Goal: Task Accomplishment & Management: Manage account settings

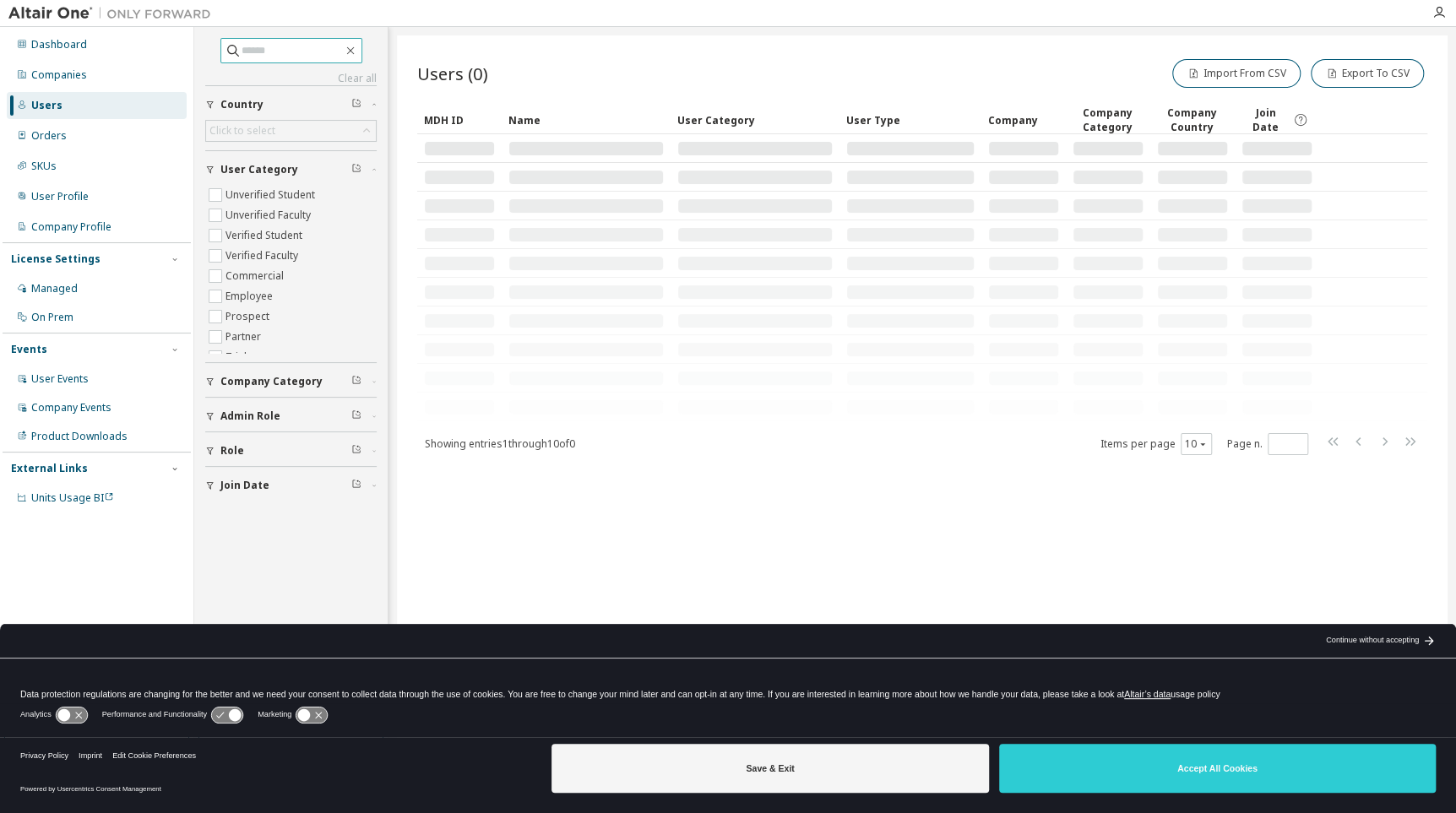
click at [290, 47] on input "text" at bounding box center [292, 50] width 101 height 17
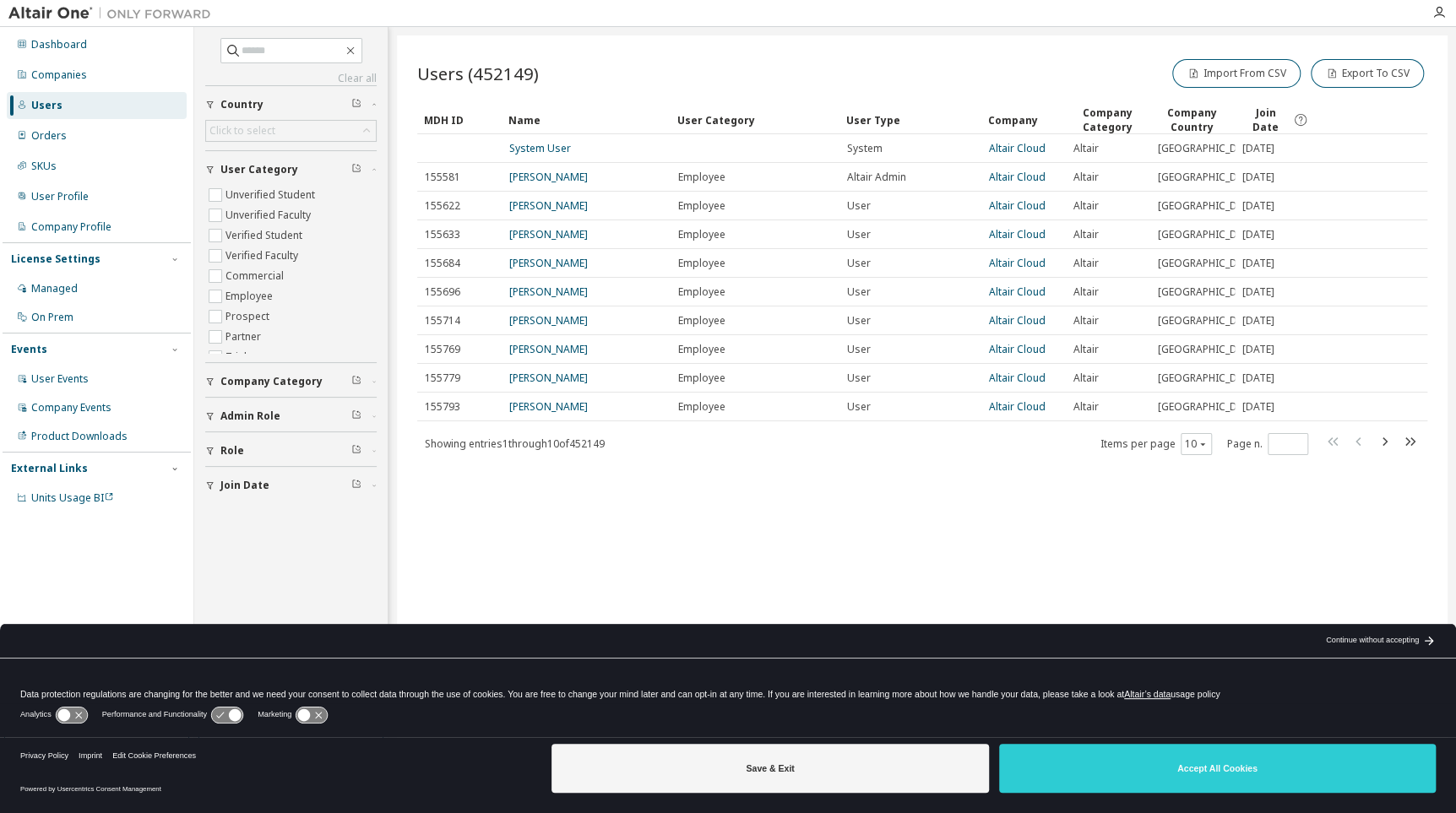
click at [476, 597] on div "Users (452149) Import From CSV Export To CSV Clear Load Save Save As Field Oper…" at bounding box center [922, 395] width 1051 height 720
click at [275, 51] on input "text" at bounding box center [292, 50] width 101 height 17
paste input "**********"
type input "**********"
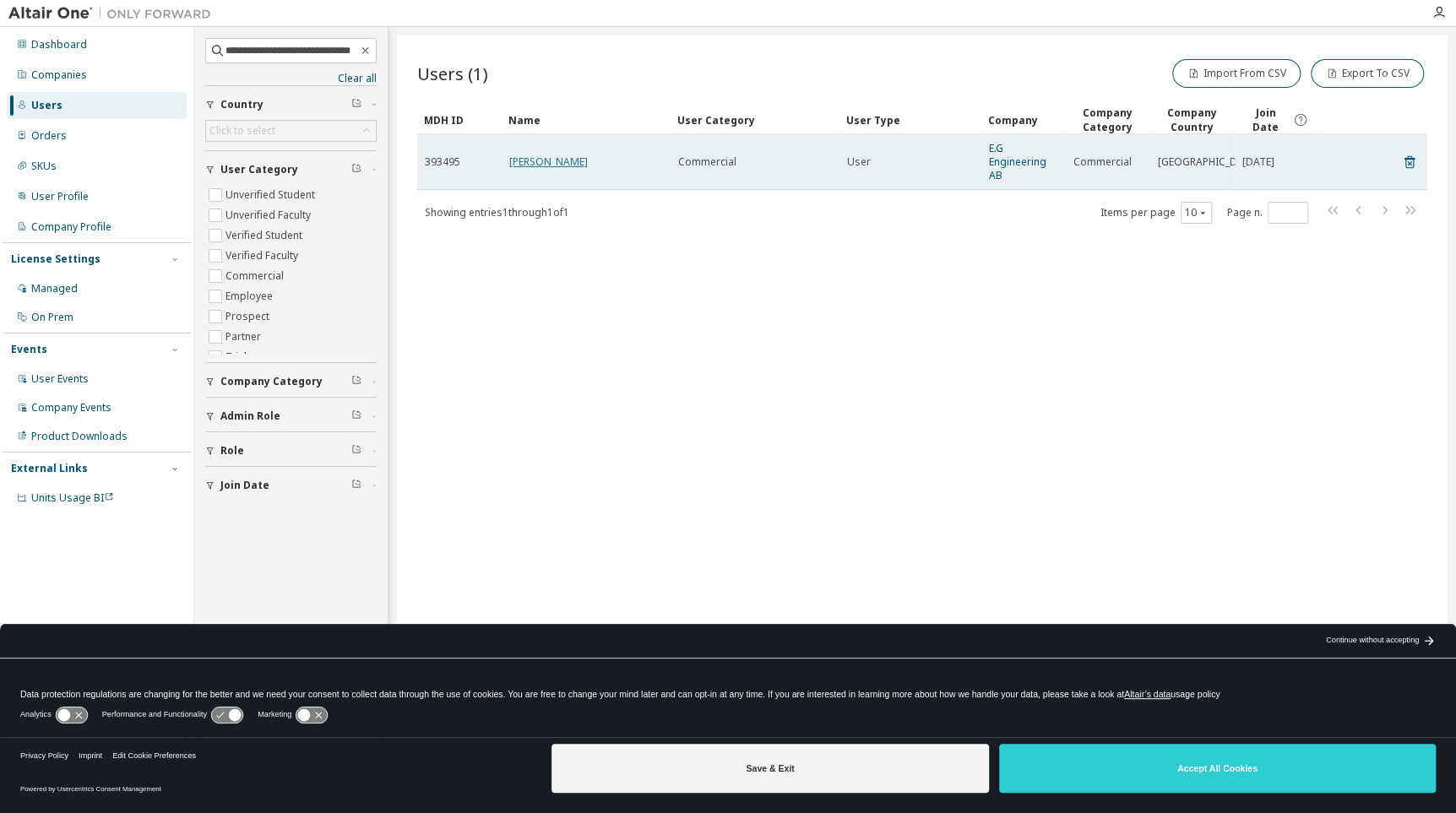
click at [529, 162] on link "Sven Eriksson" at bounding box center [548, 162] width 78 height 14
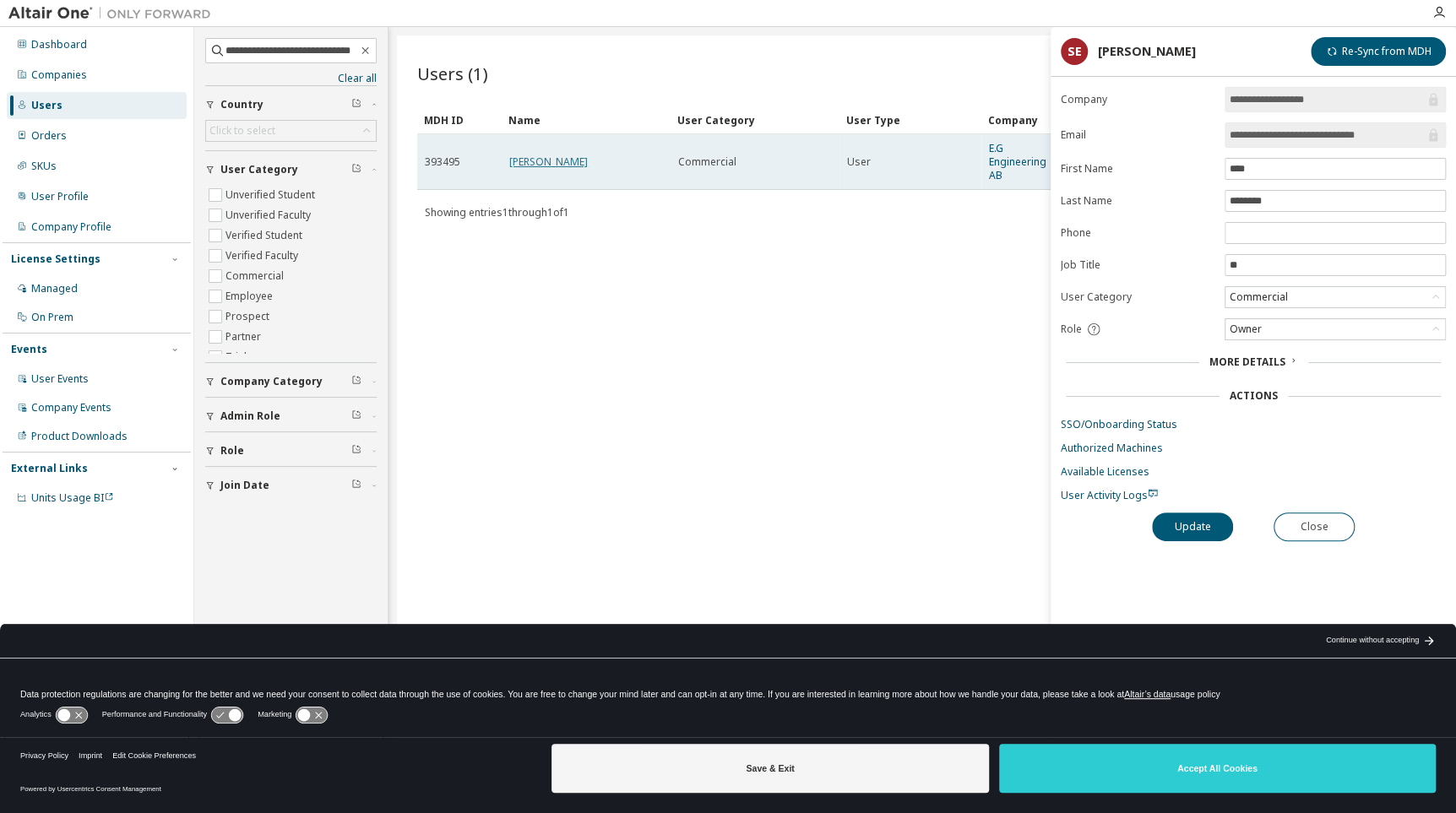
click at [537, 157] on link "Sven Eriksson" at bounding box center [548, 162] width 78 height 14
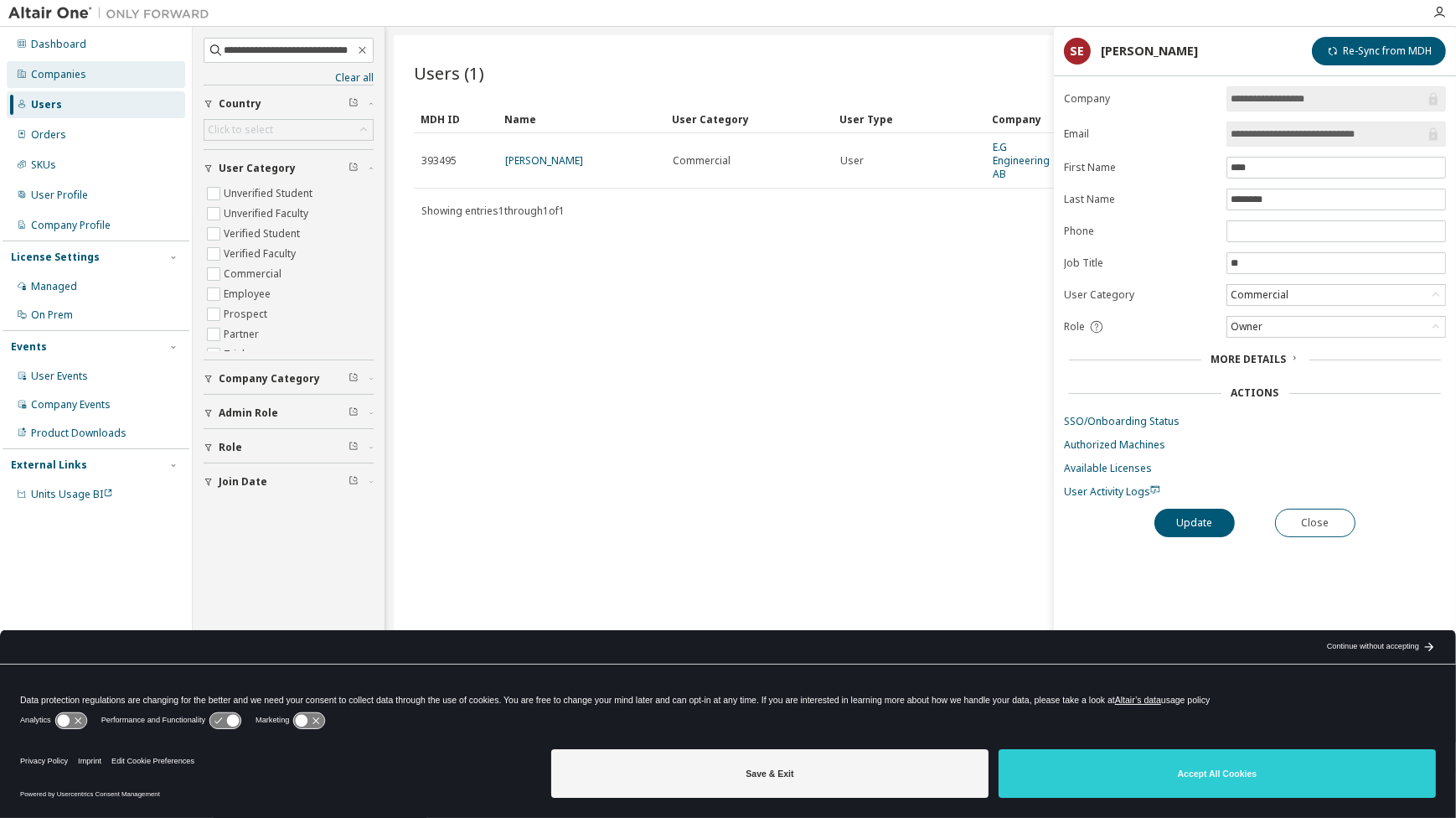
click at [98, 74] on div "Companies" at bounding box center [96, 74] width 179 height 27
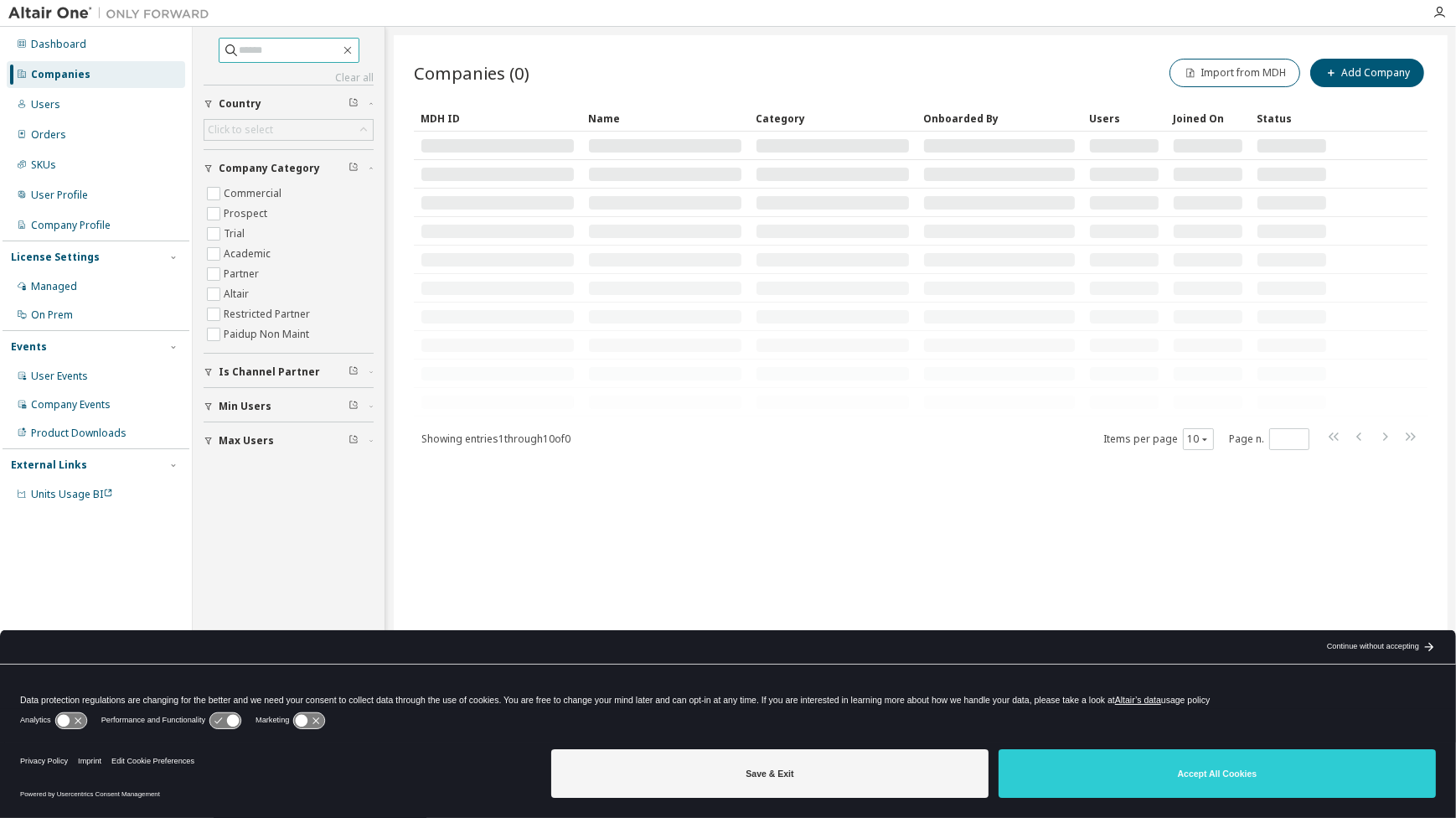
click at [256, 44] on input "text" at bounding box center [289, 50] width 100 height 17
paste input "**********"
type input "**********"
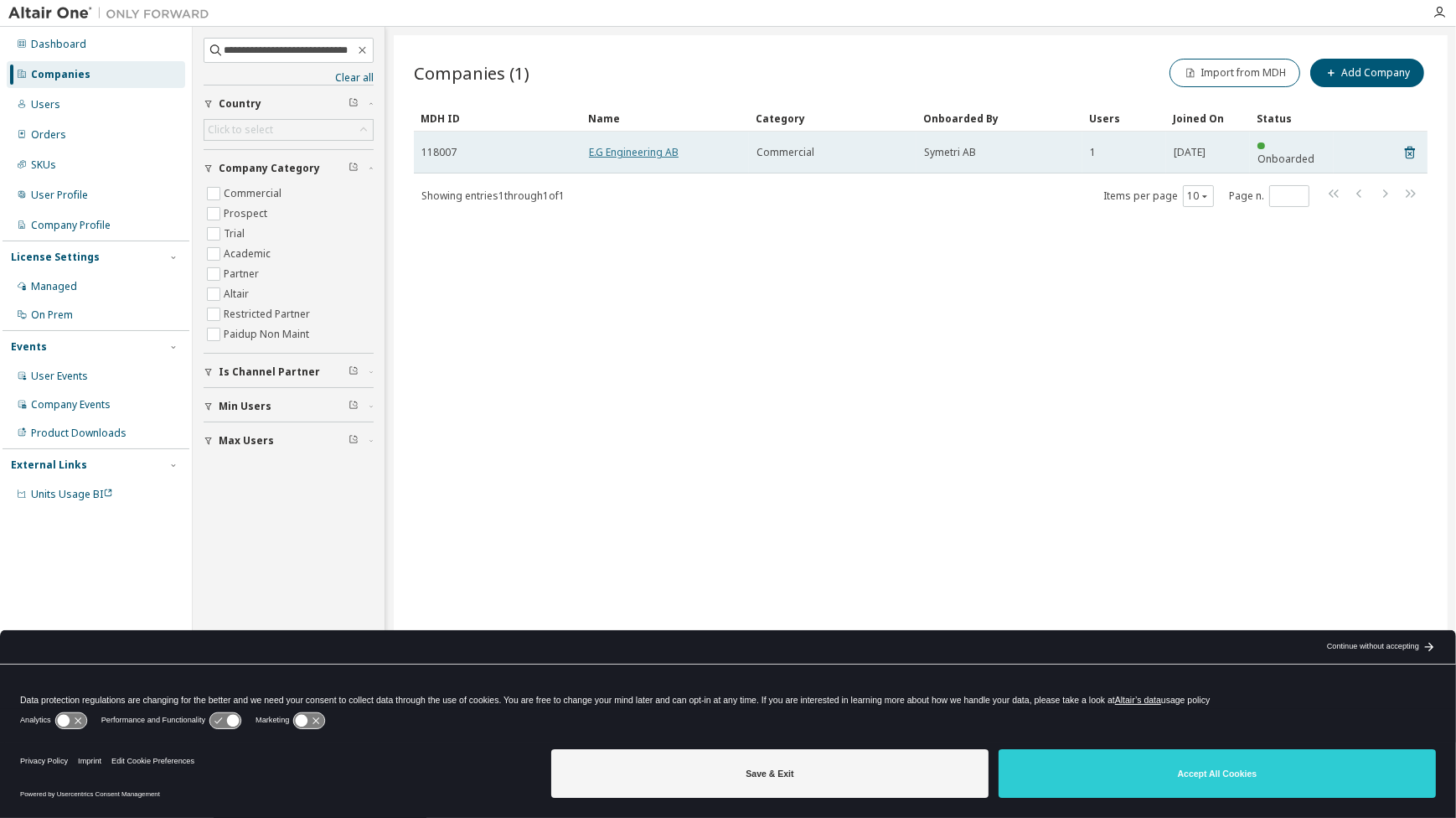
click at [628, 151] on link "E.G Engineering AB" at bounding box center [633, 152] width 90 height 14
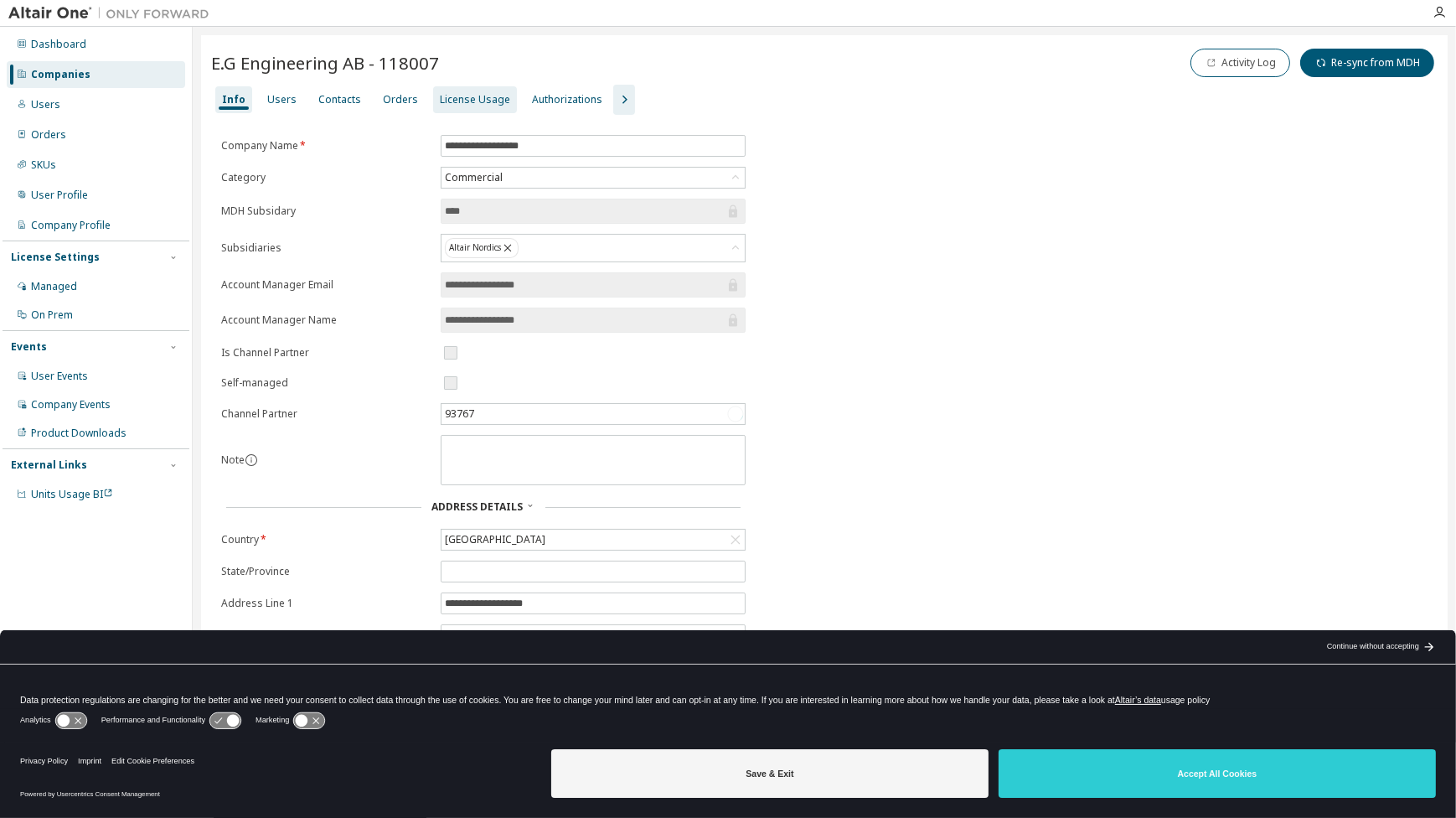
click at [448, 100] on div "License Usage" at bounding box center [475, 99] width 71 height 13
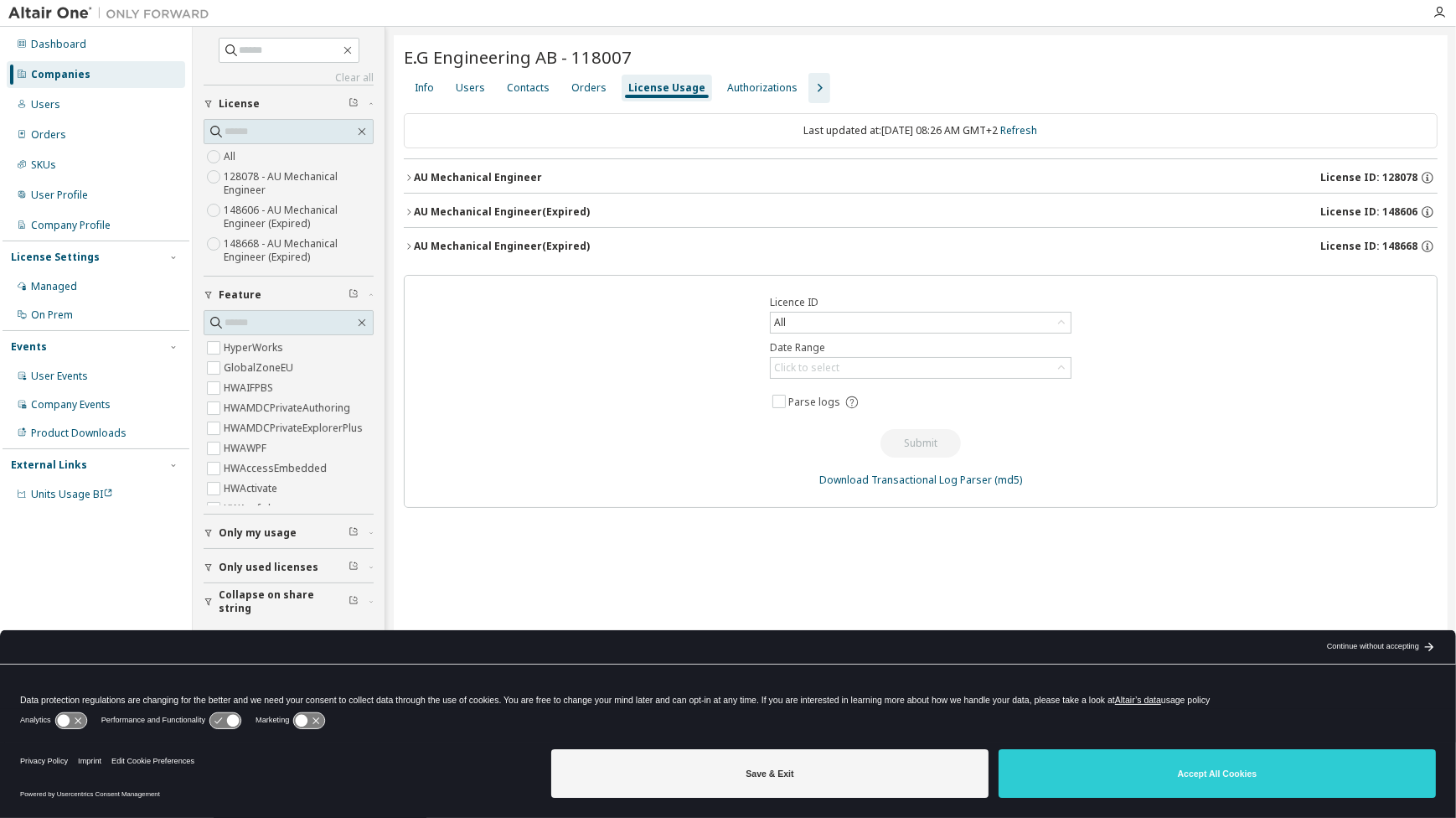
click at [462, 171] on div "AU Mechanical Engineer" at bounding box center [477, 177] width 128 height 13
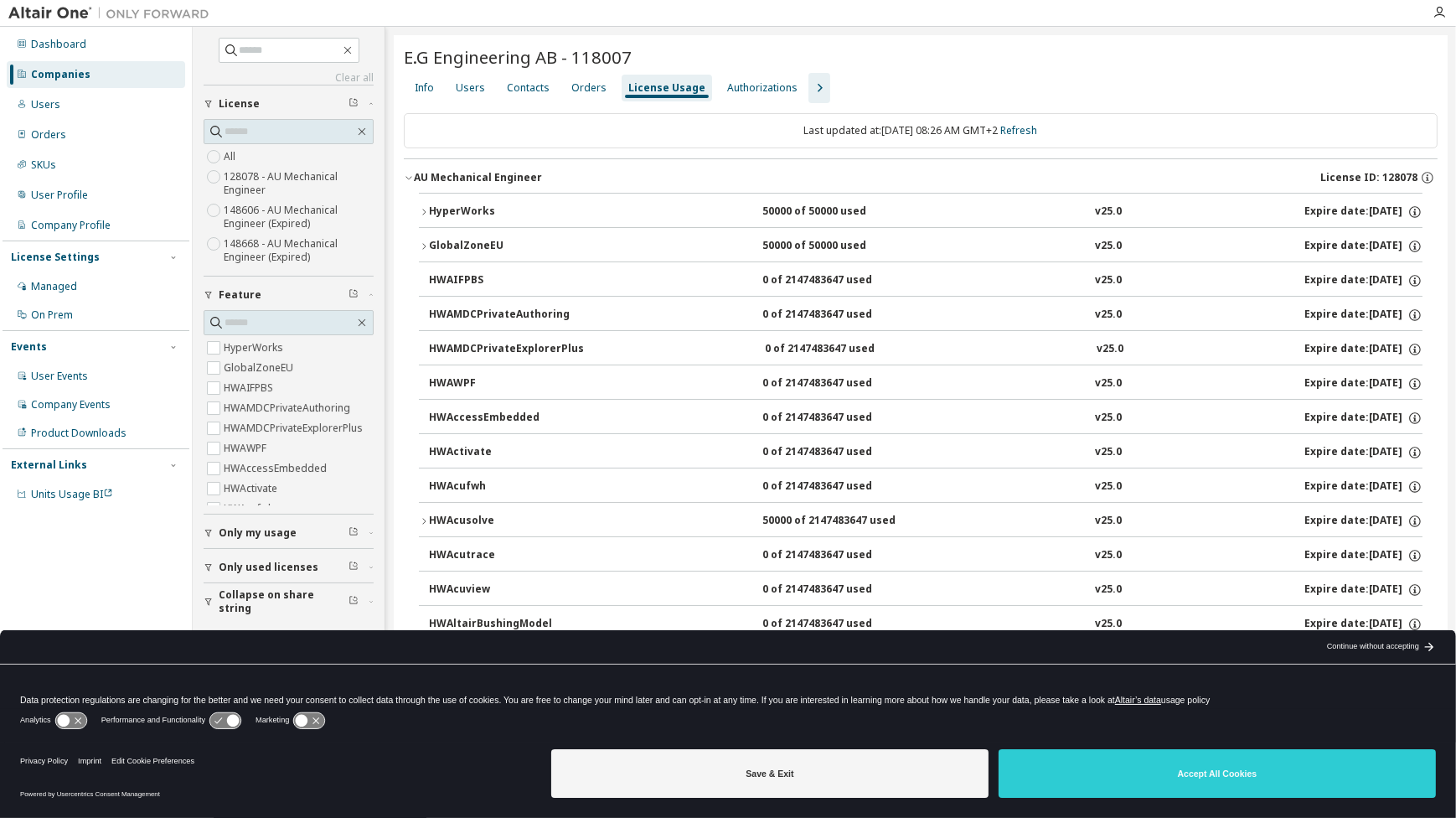
click at [438, 208] on div "HyperWorks" at bounding box center [503, 212] width 151 height 15
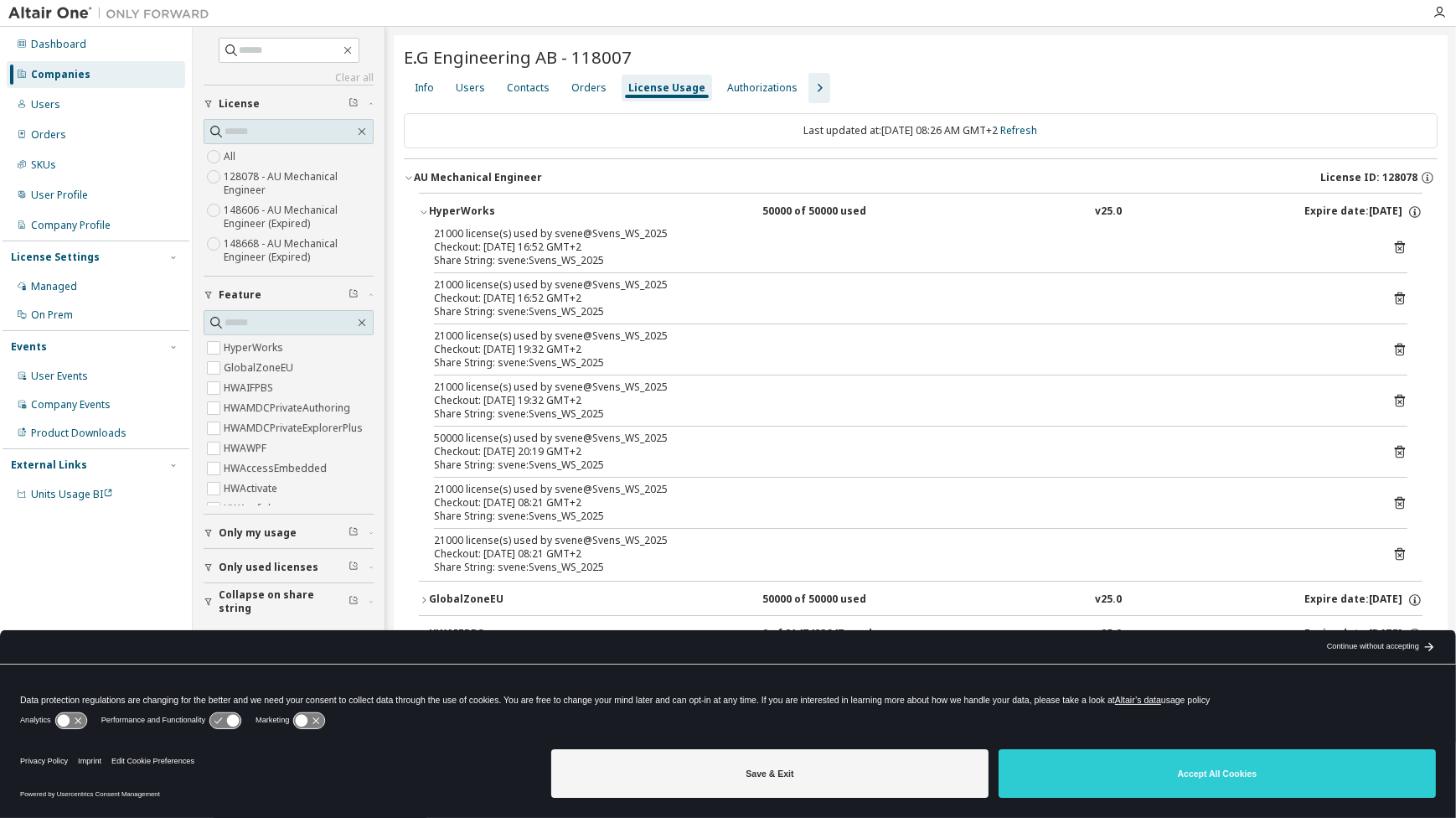
click at [457, 205] on div "HyperWorks" at bounding box center [503, 212] width 151 height 15
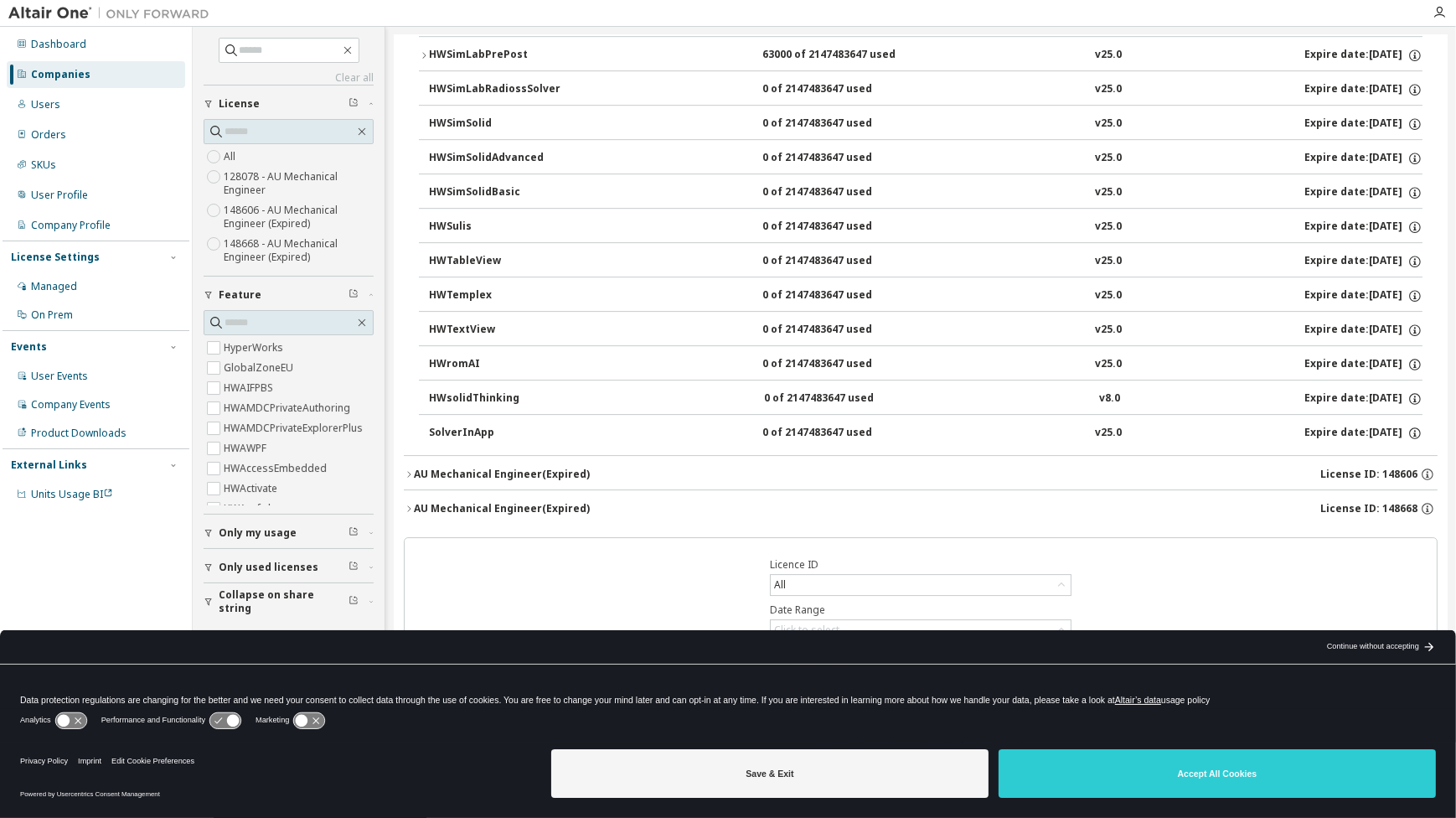
scroll to position [6720, 0]
click at [448, 466] on div "AU Mechanical Engineer (Expired)" at bounding box center [502, 472] width 176 height 13
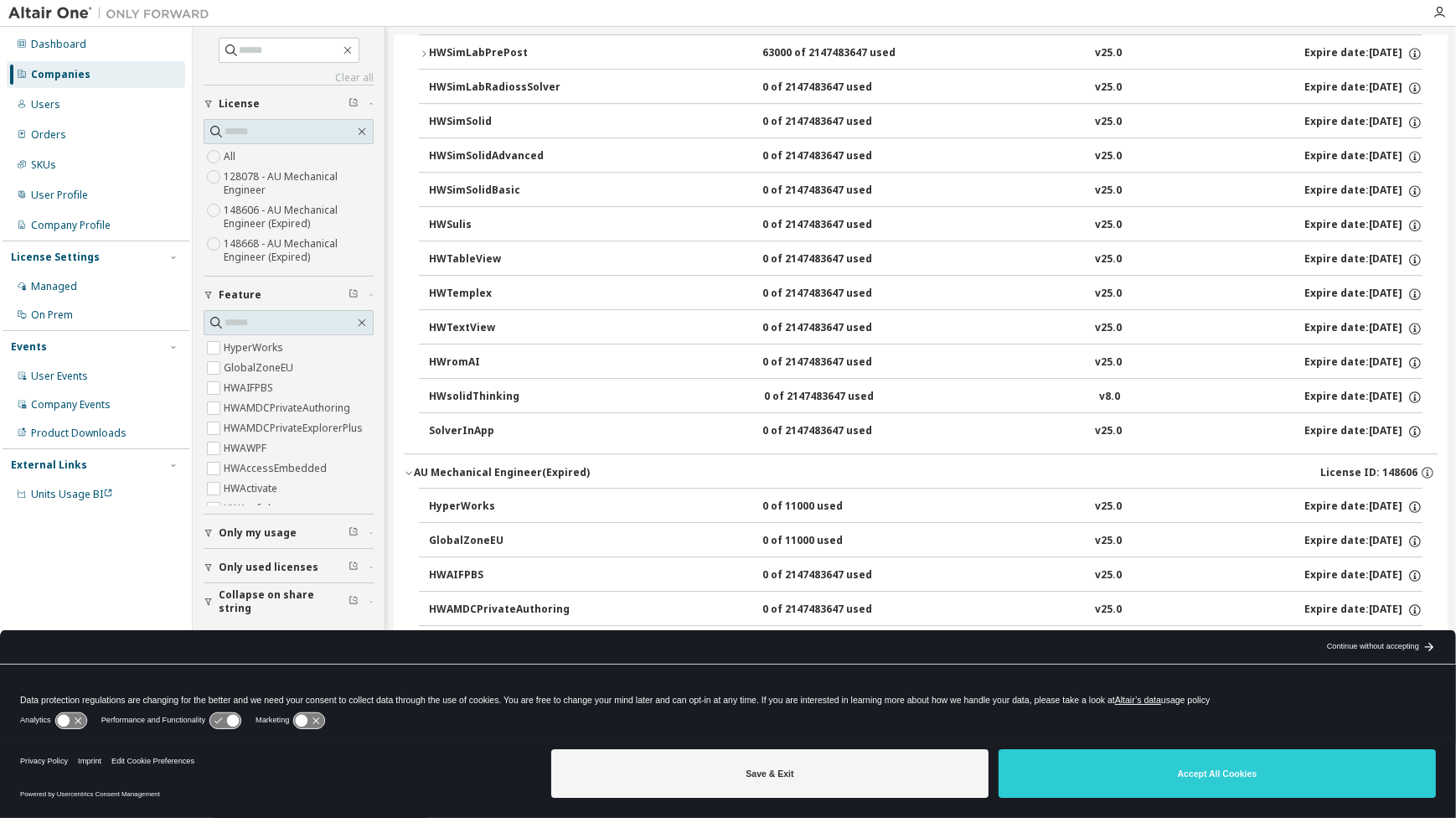
click at [448, 466] on div "AU Mechanical Engineer (Expired)" at bounding box center [502, 472] width 176 height 13
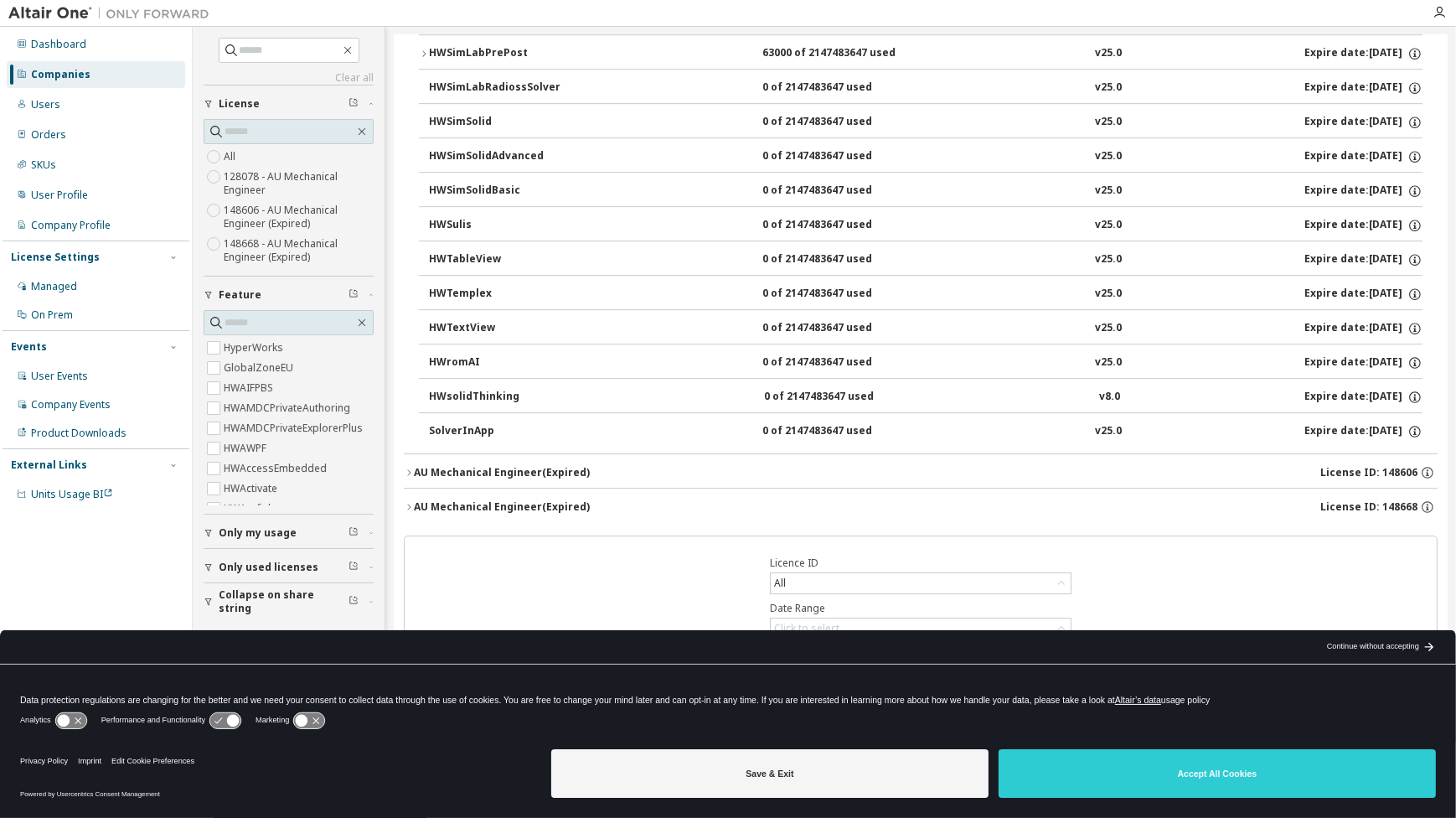
click at [453, 500] on div "AU Mechanical Engineer (Expired)" at bounding box center [502, 506] width 176 height 13
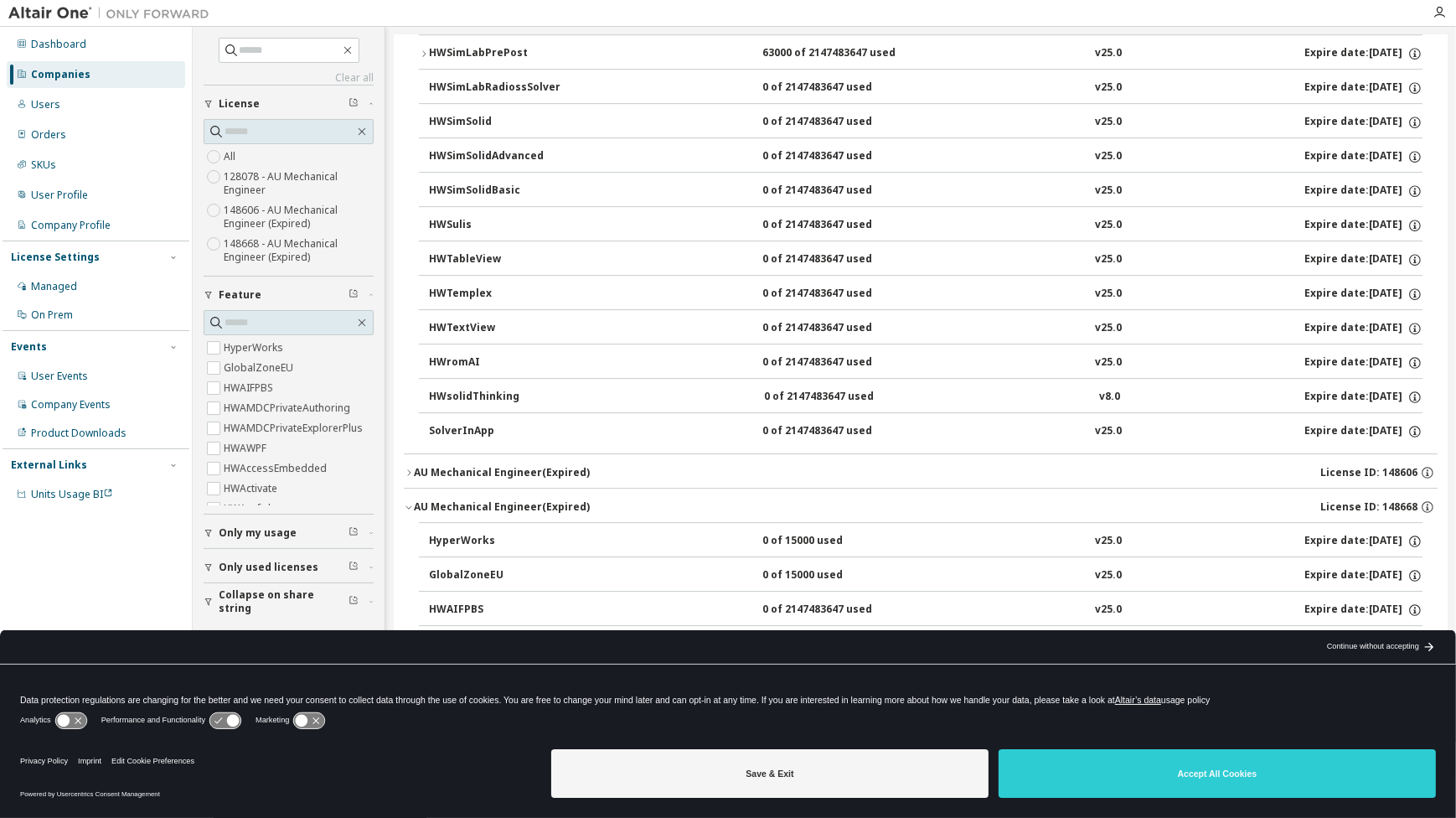
click at [435, 466] on div "AU Mechanical Engineer (Expired)" at bounding box center [502, 472] width 176 height 13
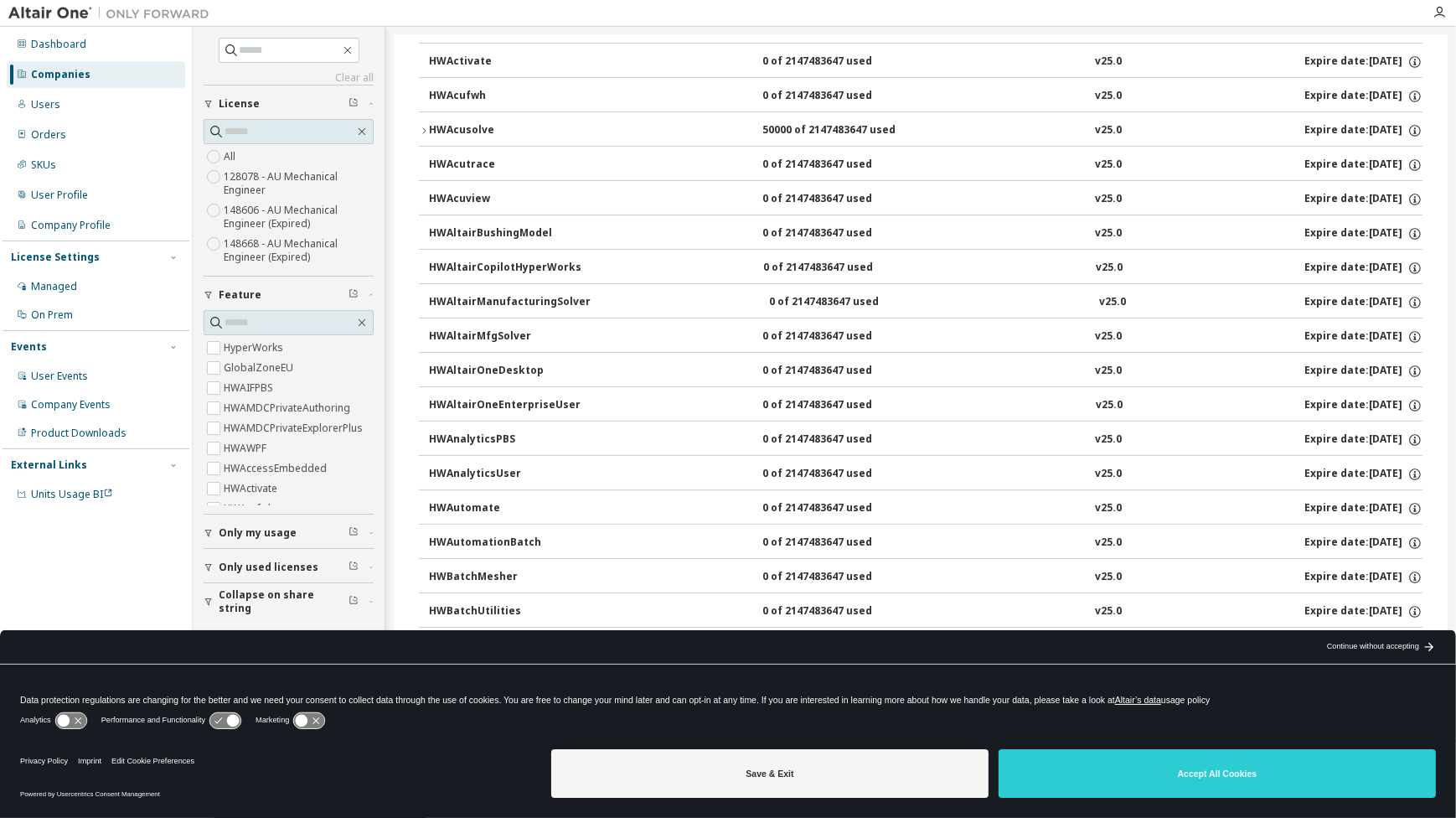
scroll to position [0, 0]
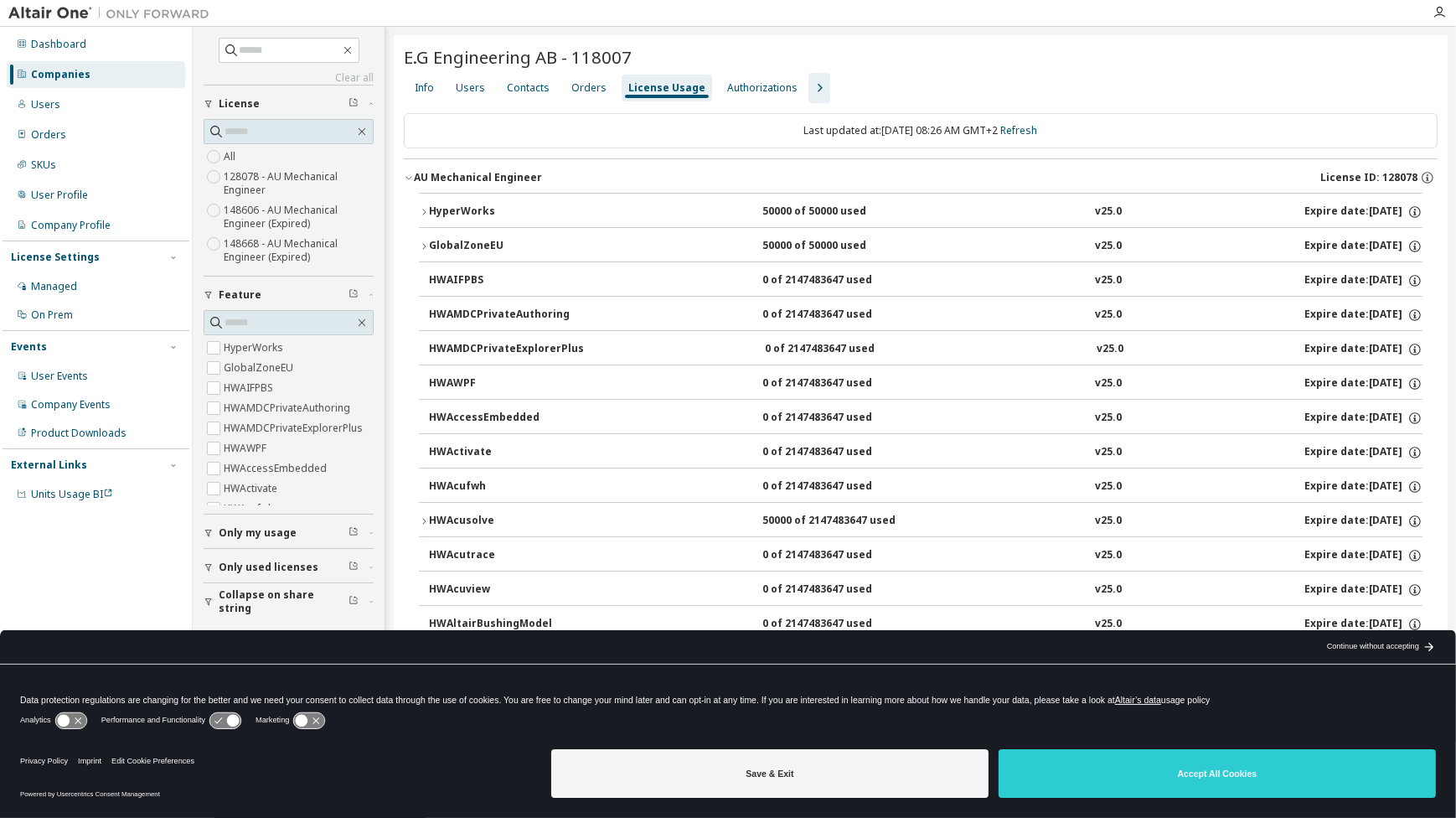
click at [408, 179] on icon "button" at bounding box center [409, 178] width 10 height 10
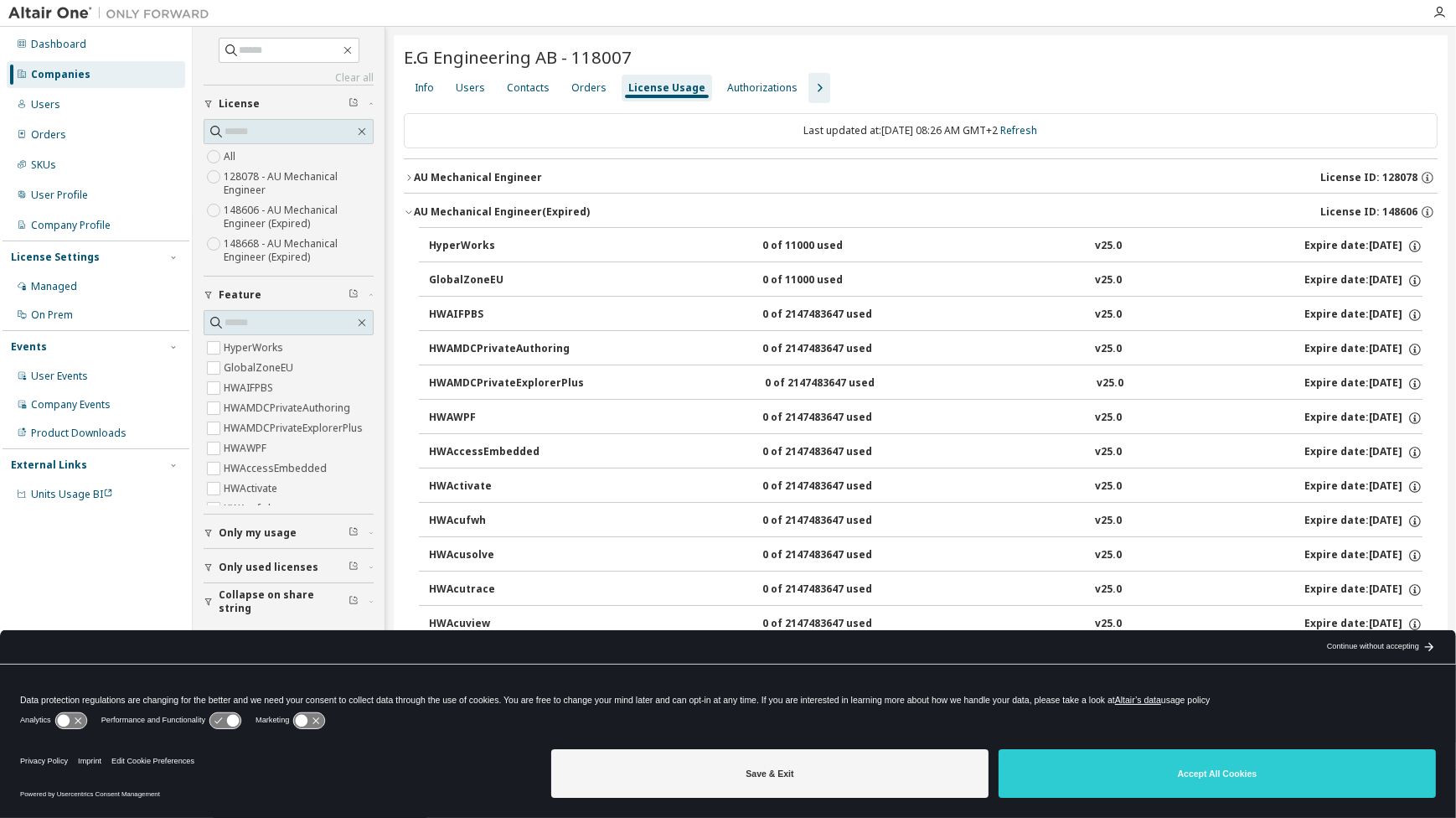
click at [407, 208] on icon "button" at bounding box center [409, 213] width 10 height 10
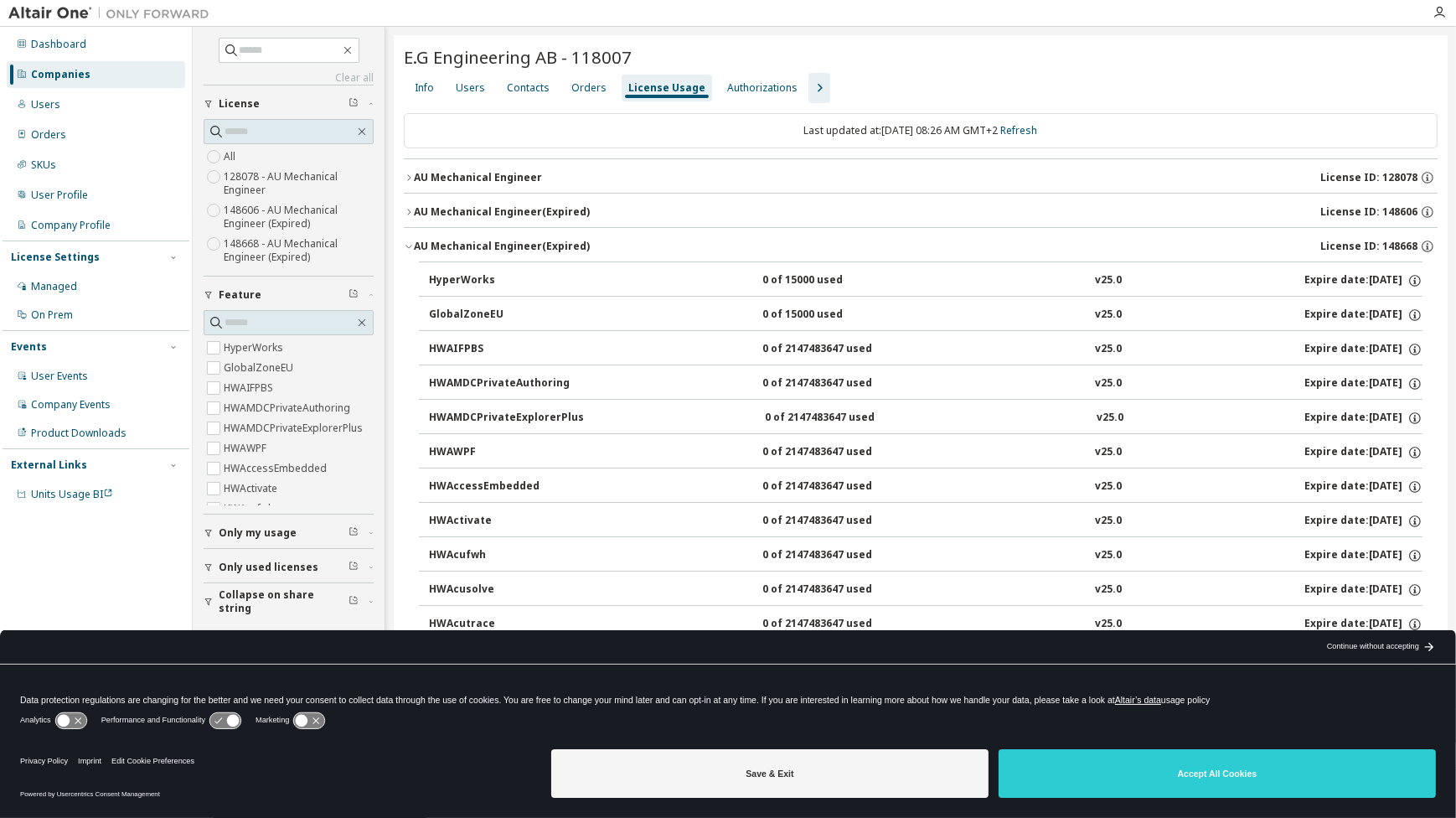
click at [410, 240] on button "AU Mechanical Engineer (Expired) License ID: 148668" at bounding box center [920, 247] width 1034 height 37
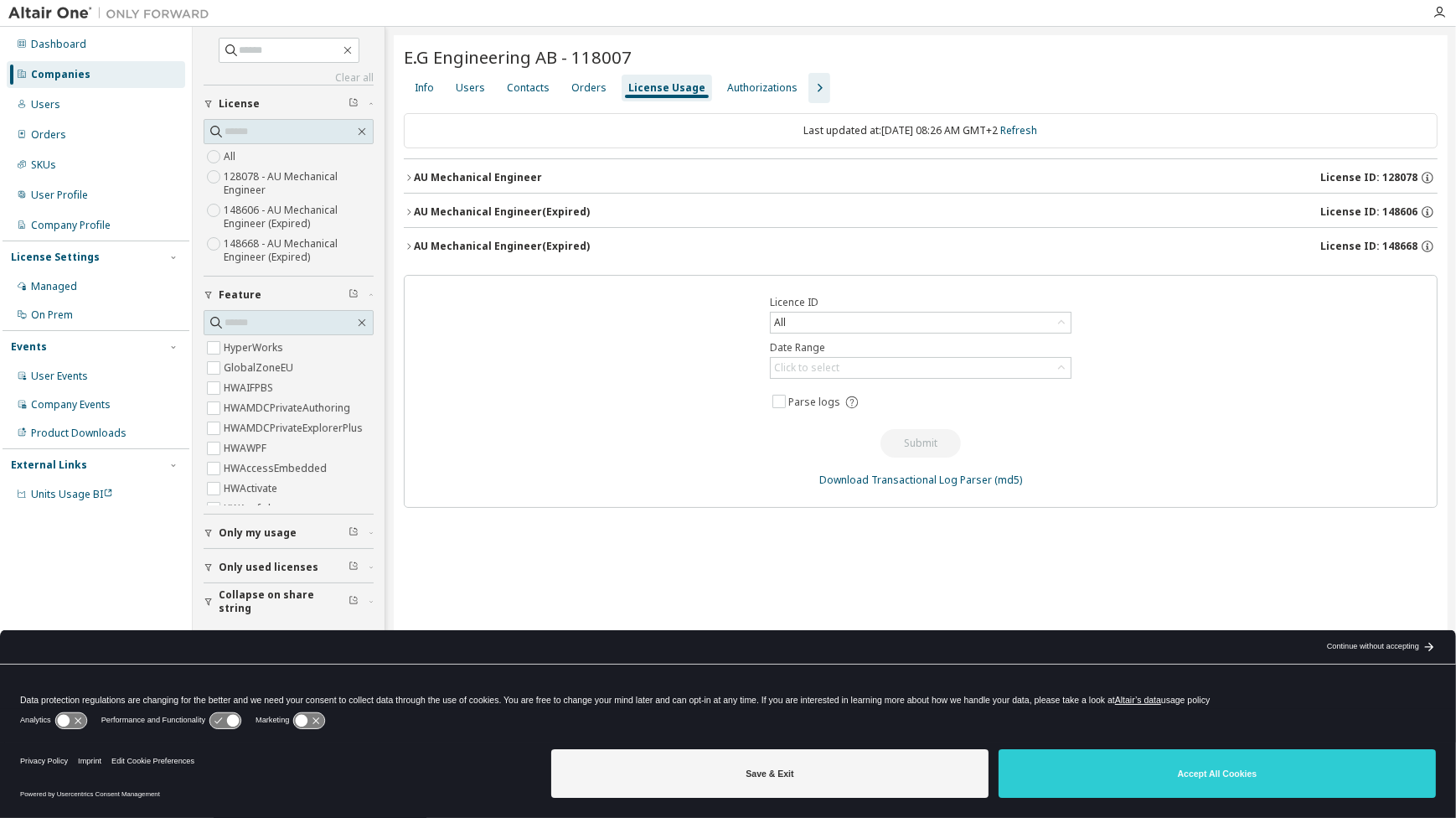
click at [409, 175] on icon "button" at bounding box center [409, 178] width 10 height 10
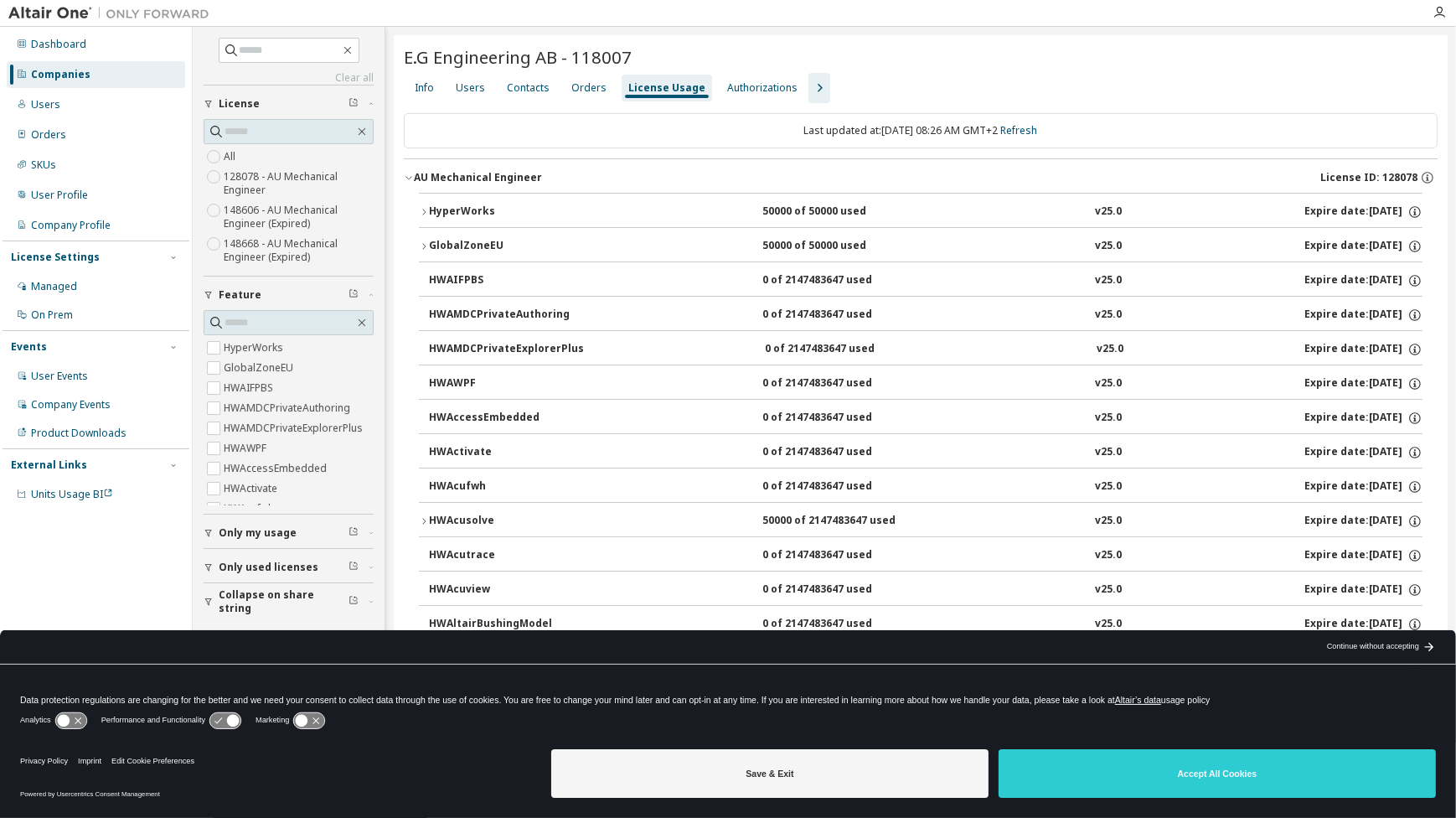
click at [409, 175] on icon "button" at bounding box center [409, 178] width 10 height 10
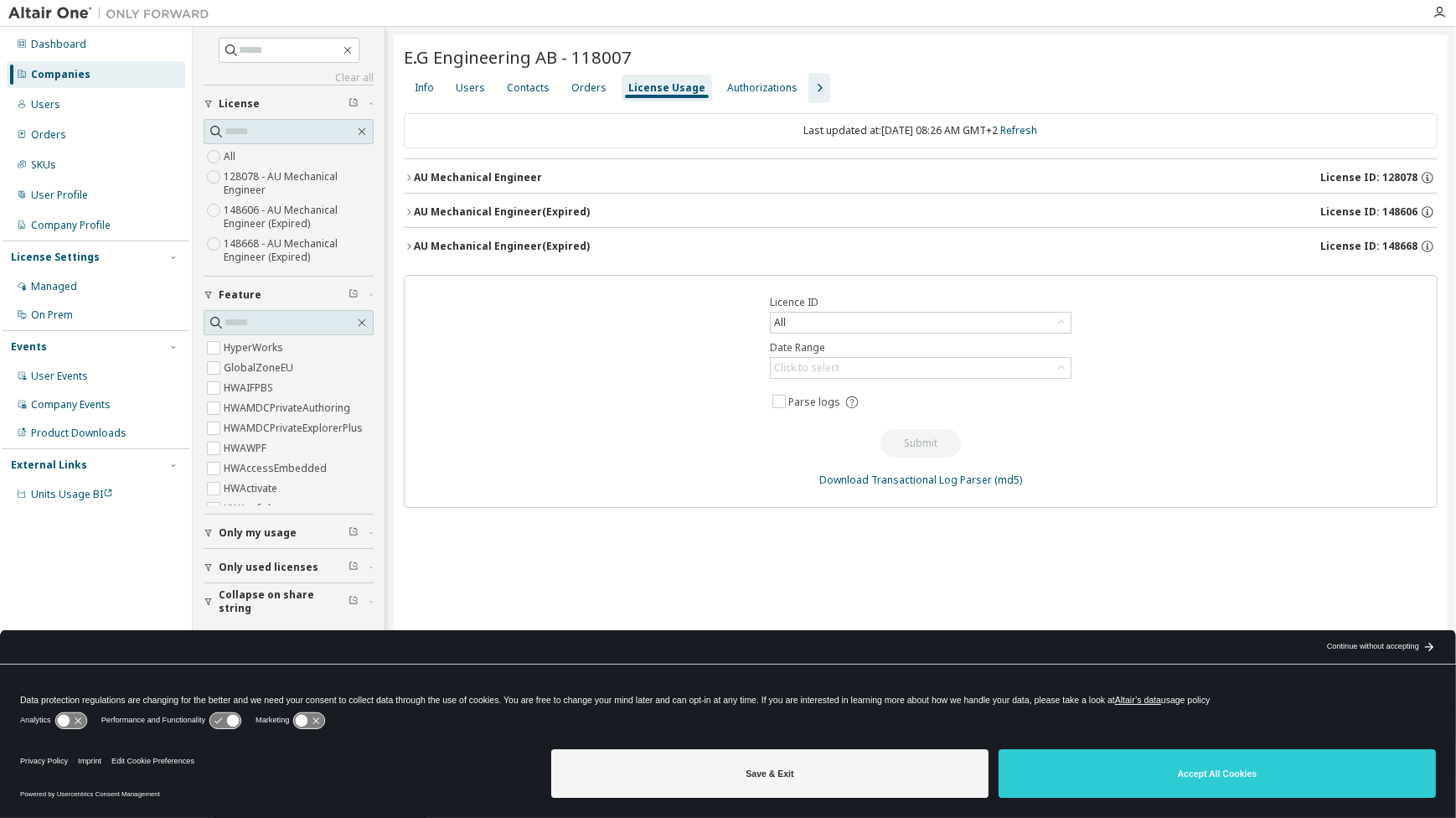
click at [409, 175] on icon "button" at bounding box center [409, 178] width 10 height 10
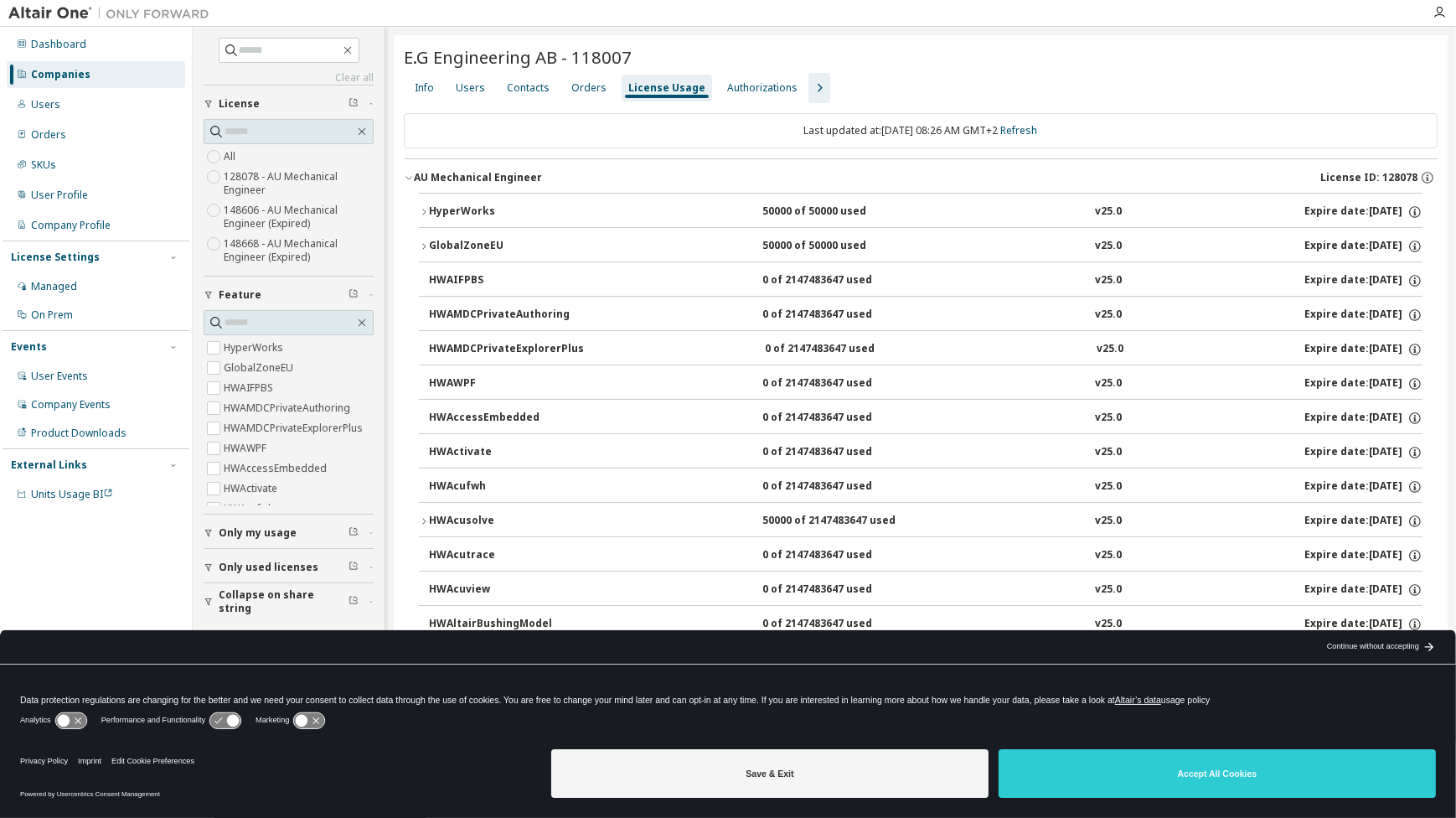
click at [410, 175] on icon "button" at bounding box center [409, 178] width 10 height 10
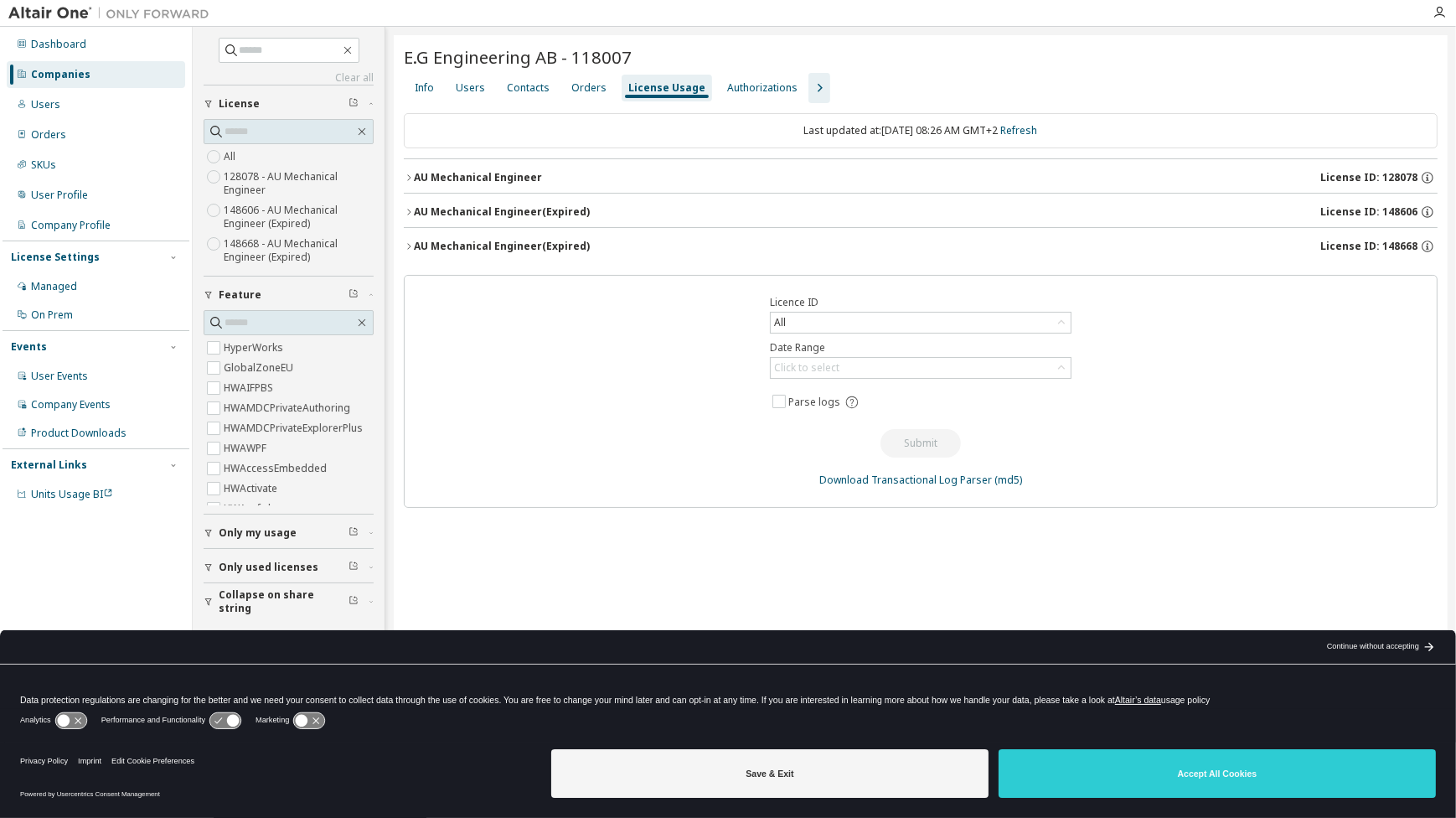
click at [409, 208] on icon "button" at bounding box center [409, 213] width 10 height 10
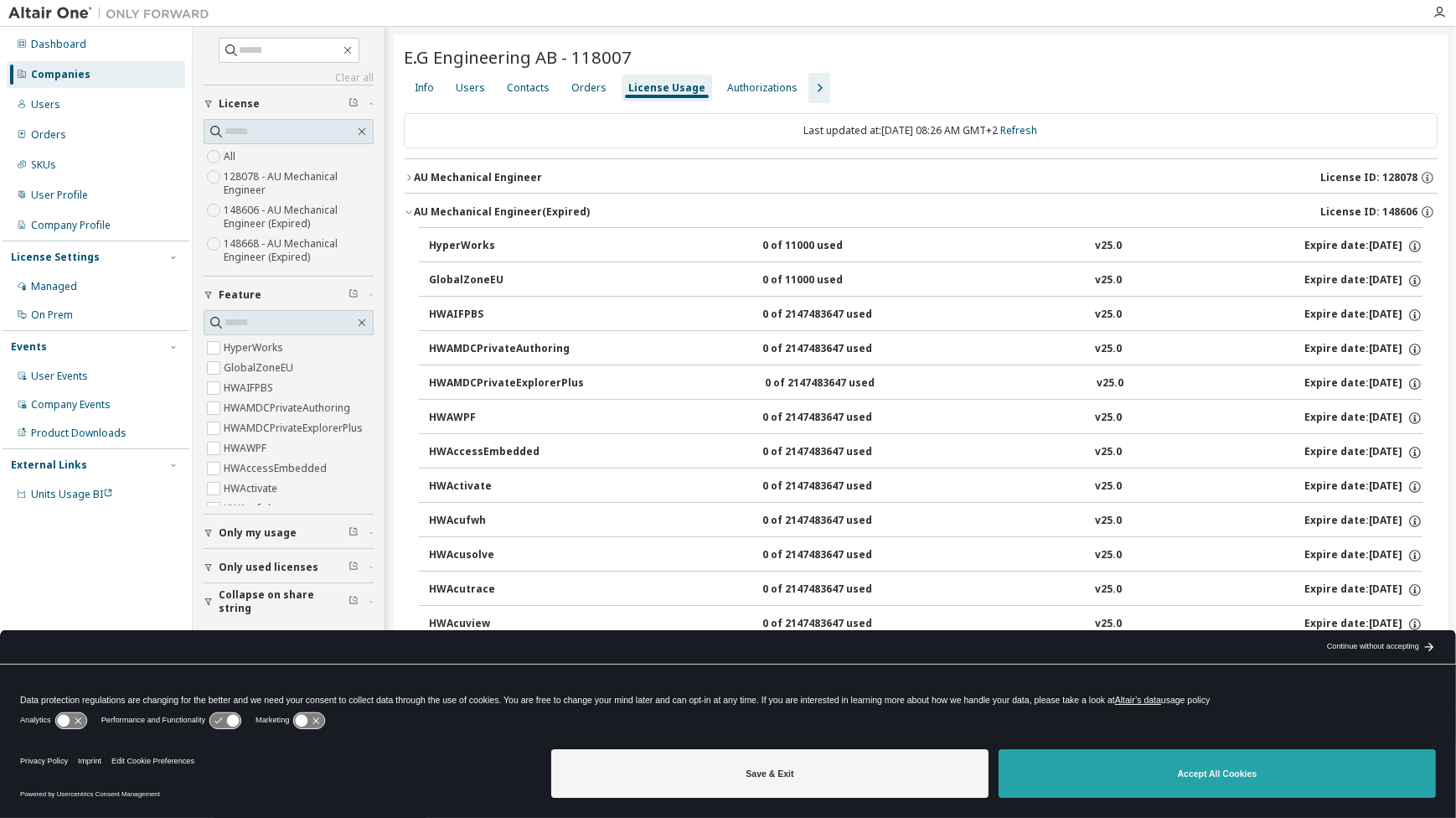
click at [1210, 795] on button "Accept All Cookies" at bounding box center [1217, 774] width 437 height 49
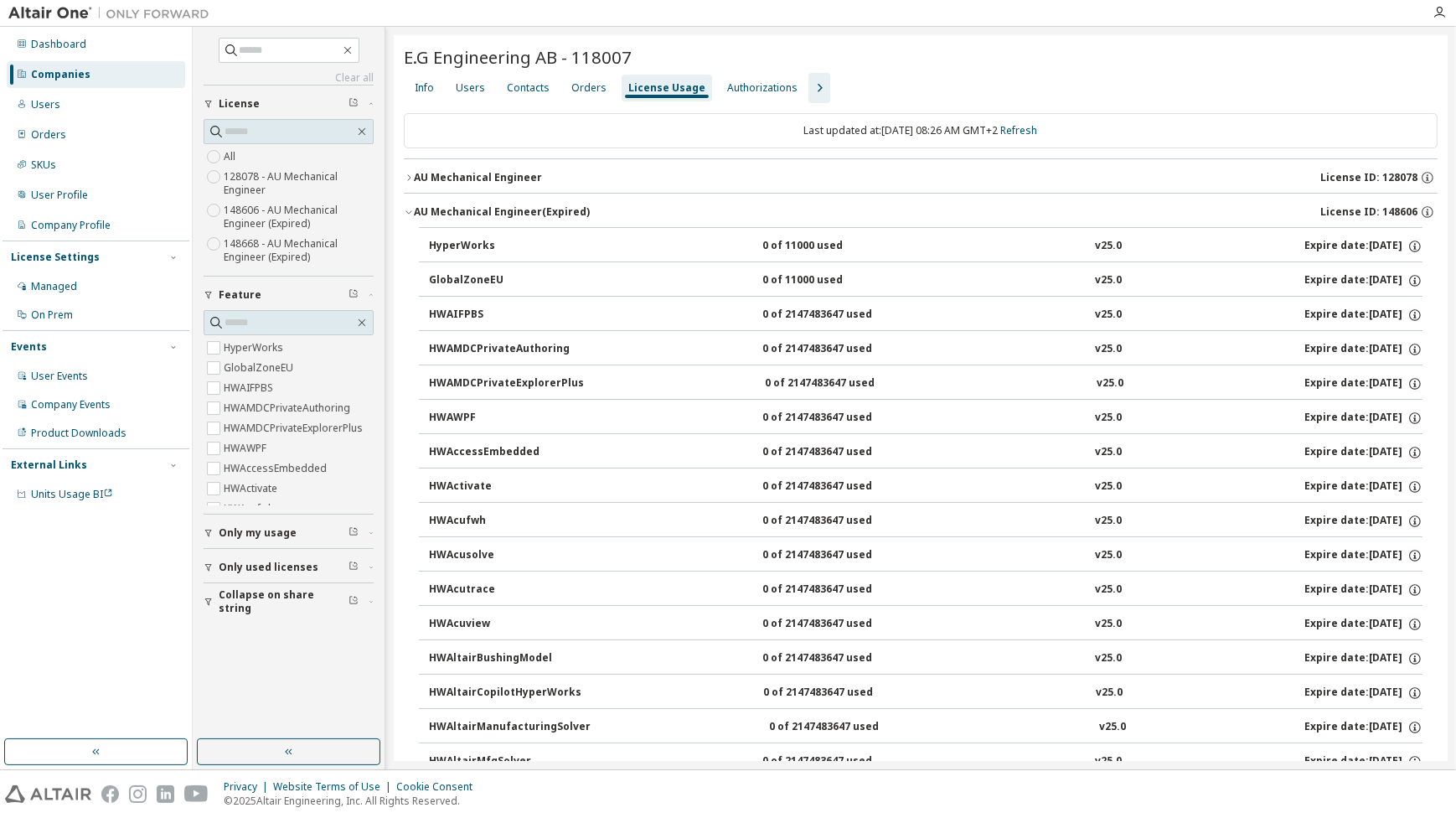
click at [809, 84] on icon "button" at bounding box center [819, 87] width 20 height 20
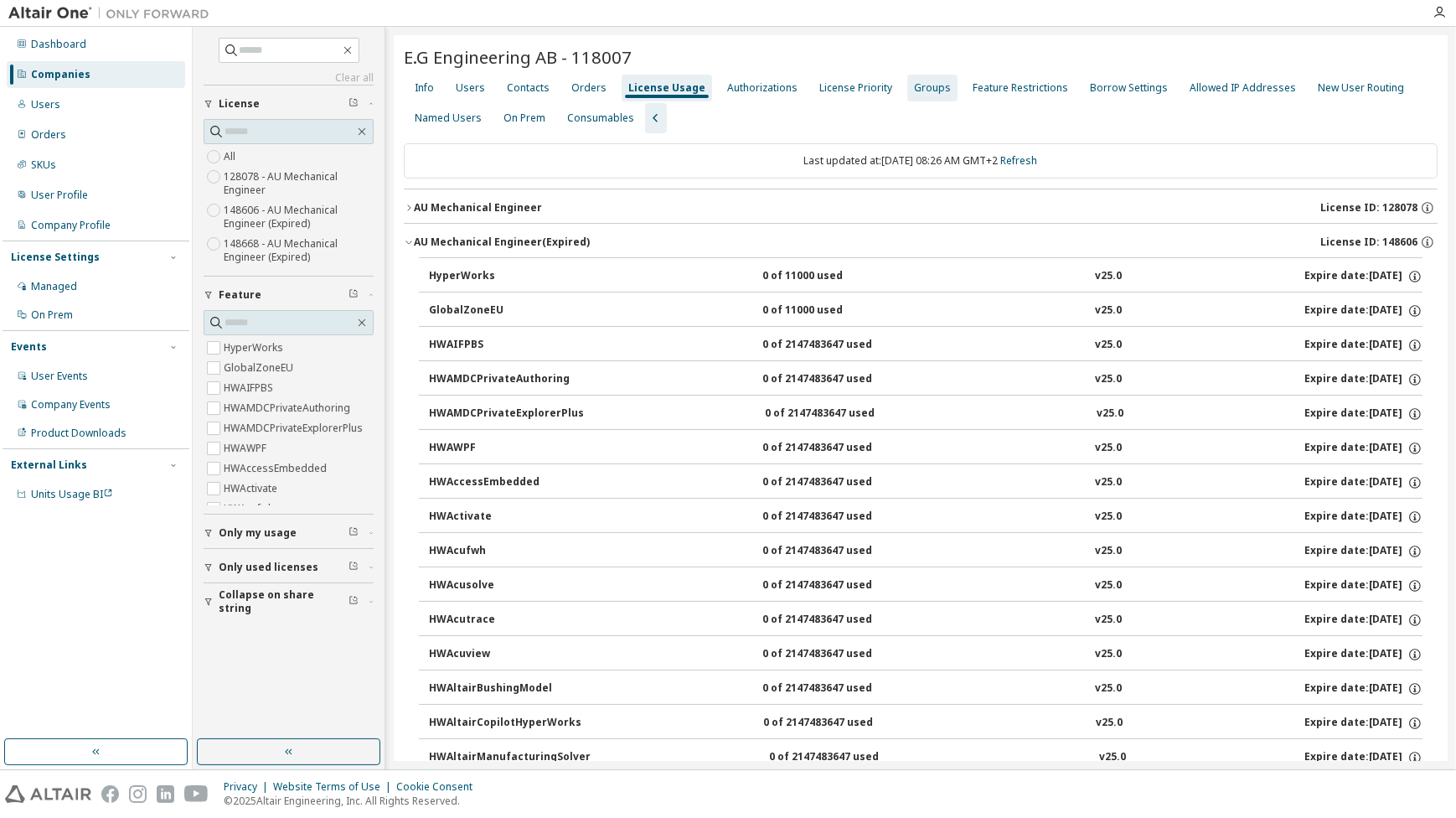
click at [907, 78] on div "Groups" at bounding box center [933, 88] width 51 height 27
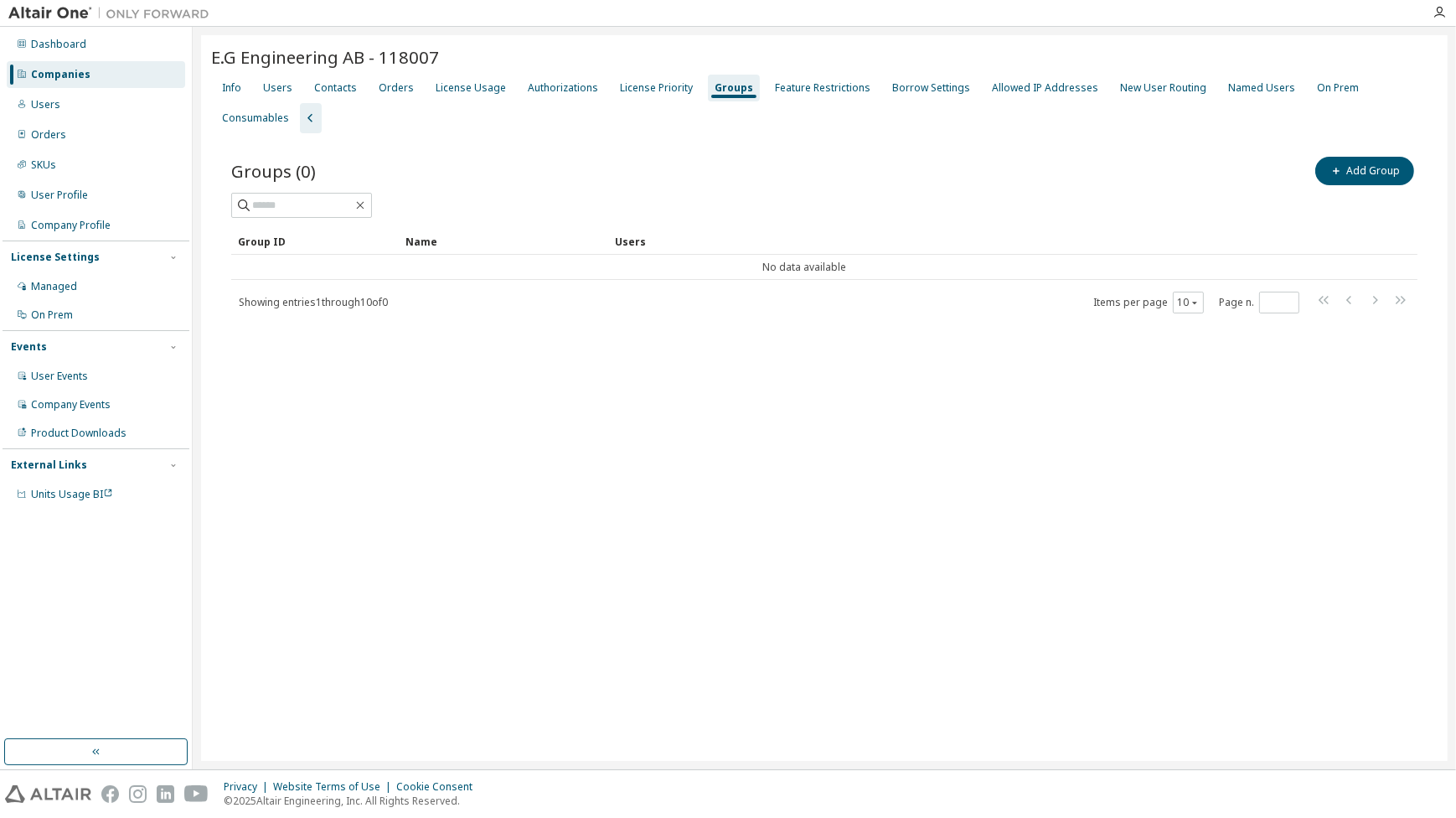
click at [726, 91] on div "Groups" at bounding box center [733, 87] width 38 height 13
click at [715, 81] on div "Groups" at bounding box center [733, 87] width 38 height 13
click at [445, 86] on div "License Usage" at bounding box center [470, 87] width 71 height 13
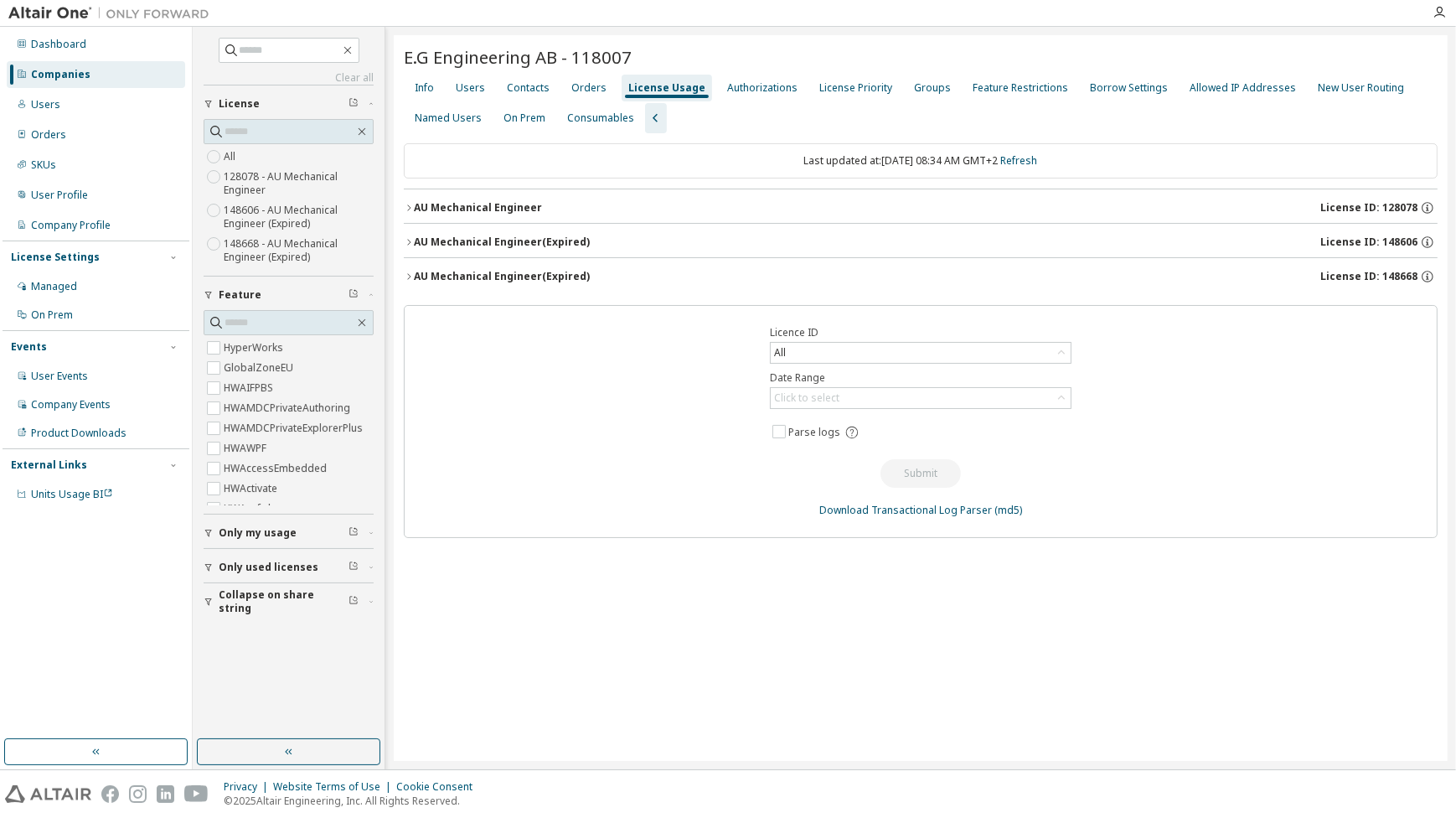
click at [444, 200] on div "AU Mechanical Engineer License ID: 128078" at bounding box center [925, 207] width 1023 height 15
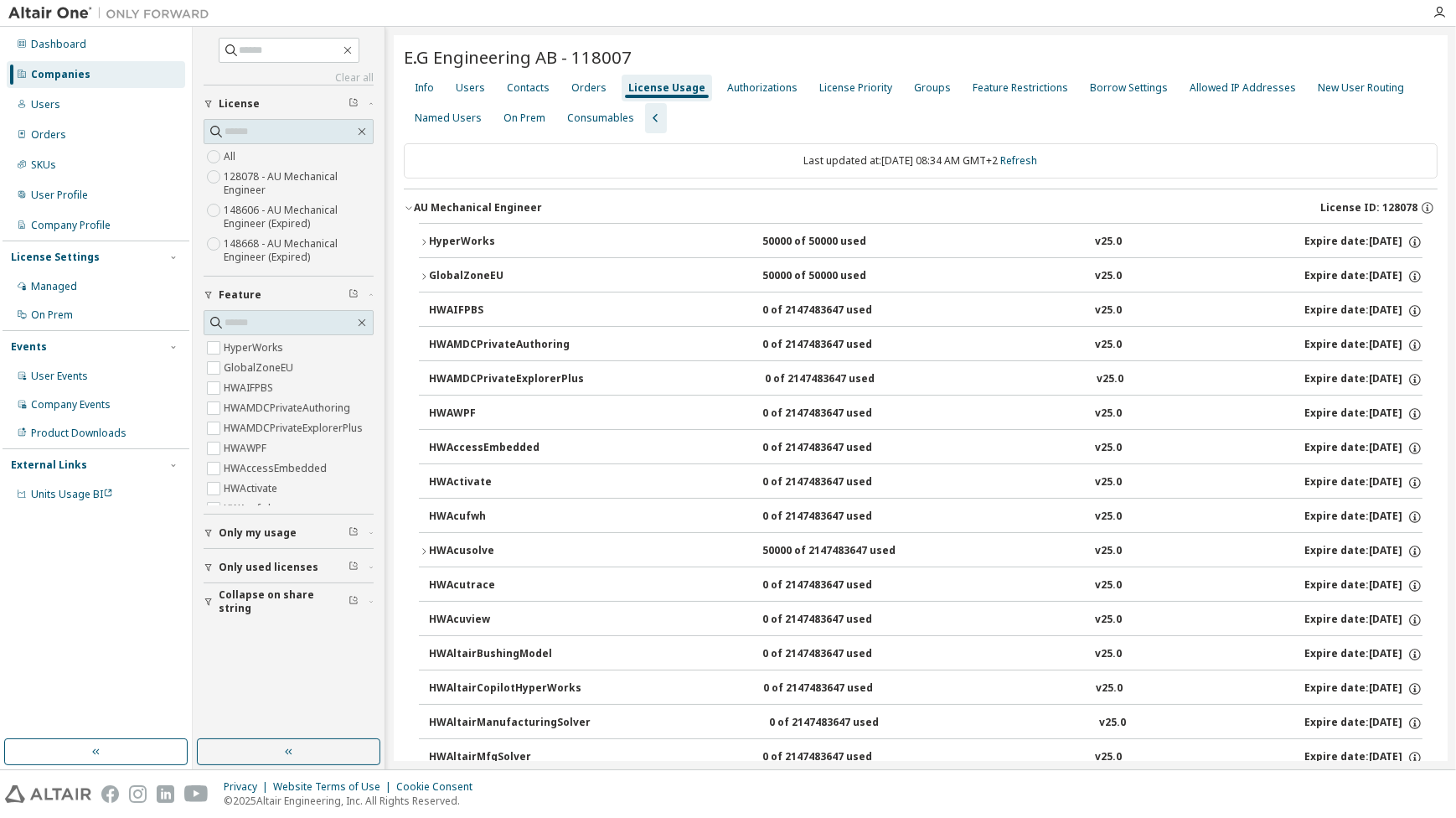
click at [444, 200] on div "AU Mechanical Engineer License ID: 128078" at bounding box center [925, 207] width 1023 height 15
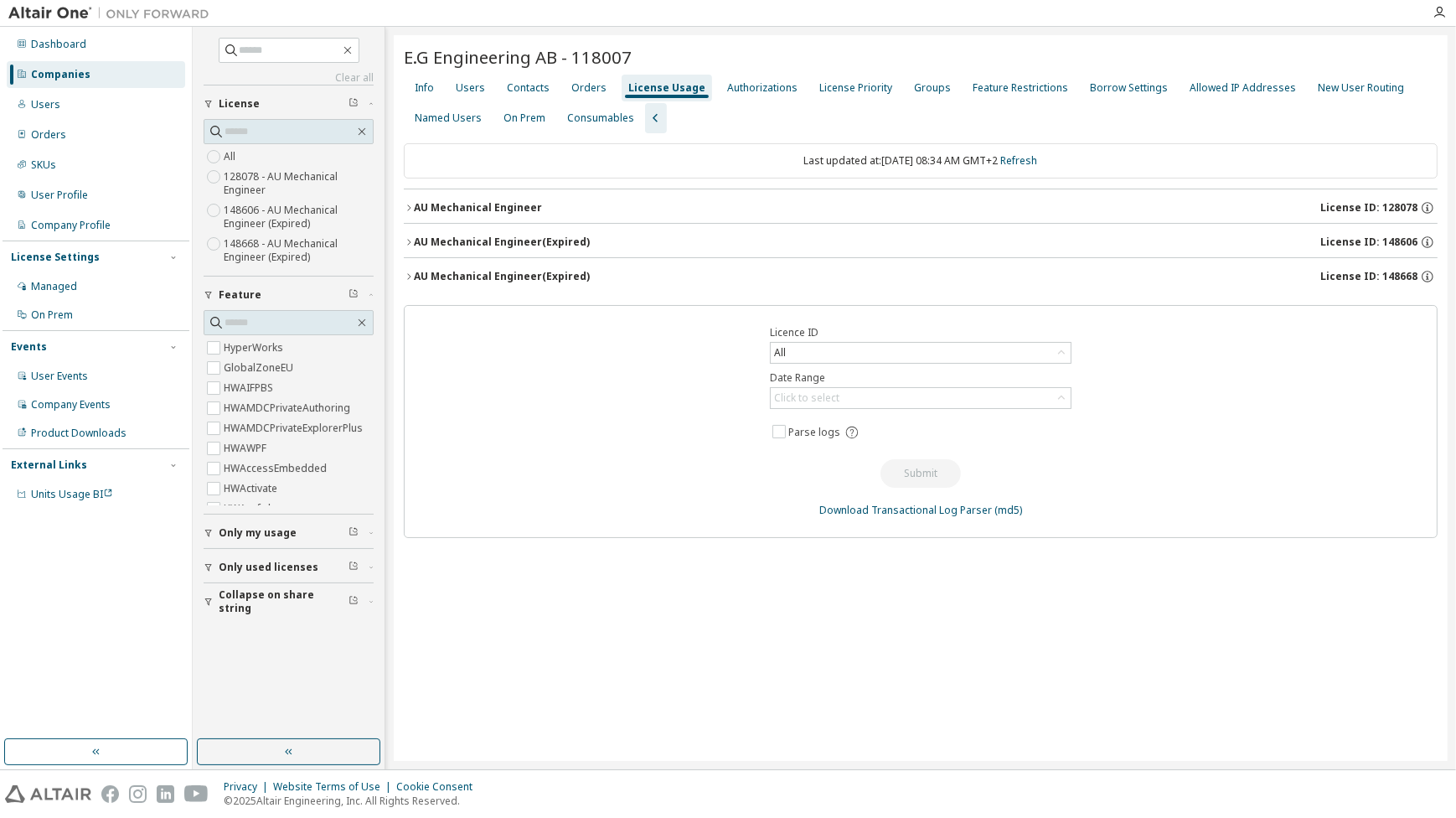
click at [444, 200] on div "AU Mechanical Engineer License ID: 128078" at bounding box center [925, 207] width 1023 height 15
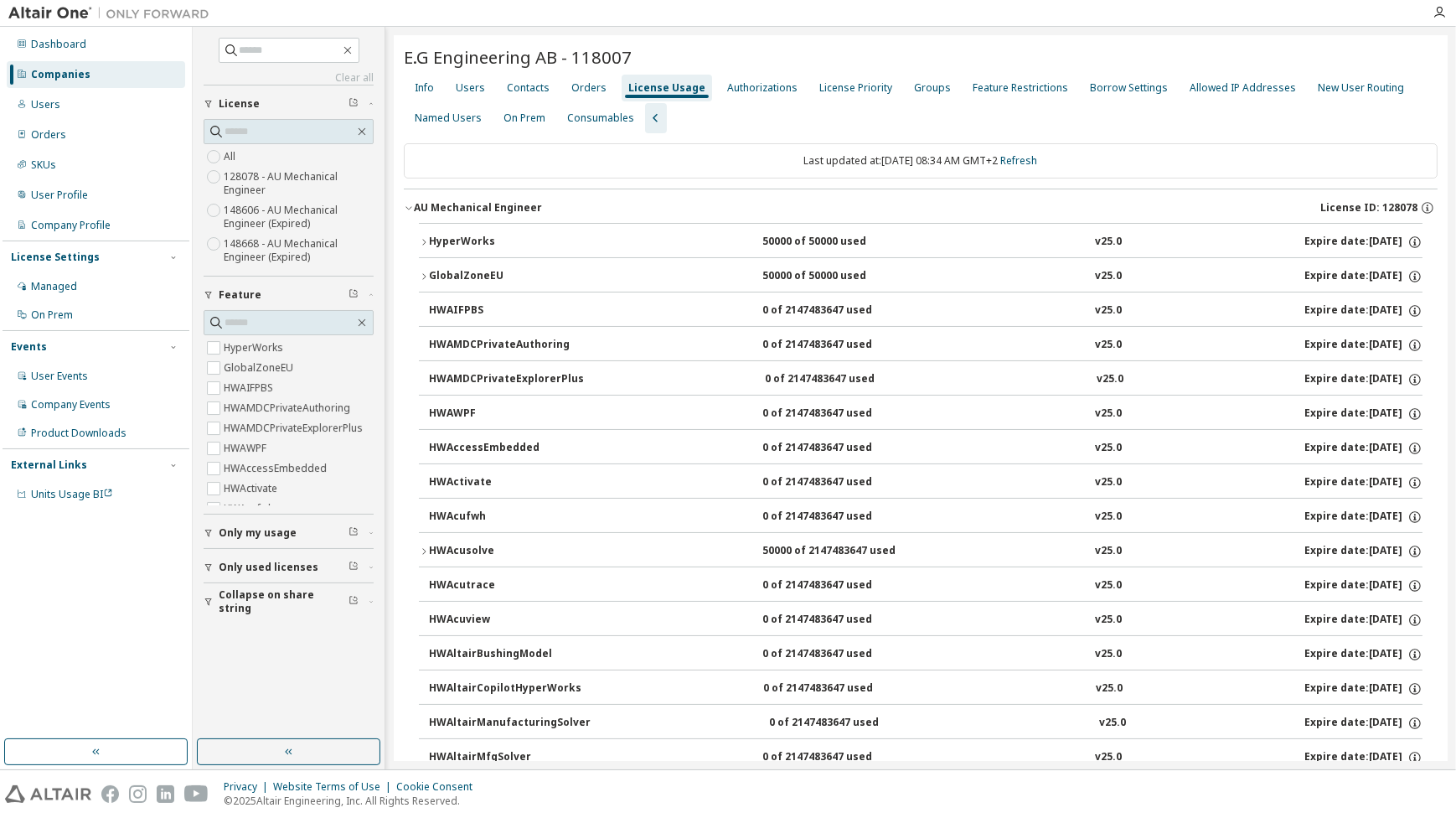
click at [458, 242] on div "HyperWorks" at bounding box center [503, 241] width 151 height 15
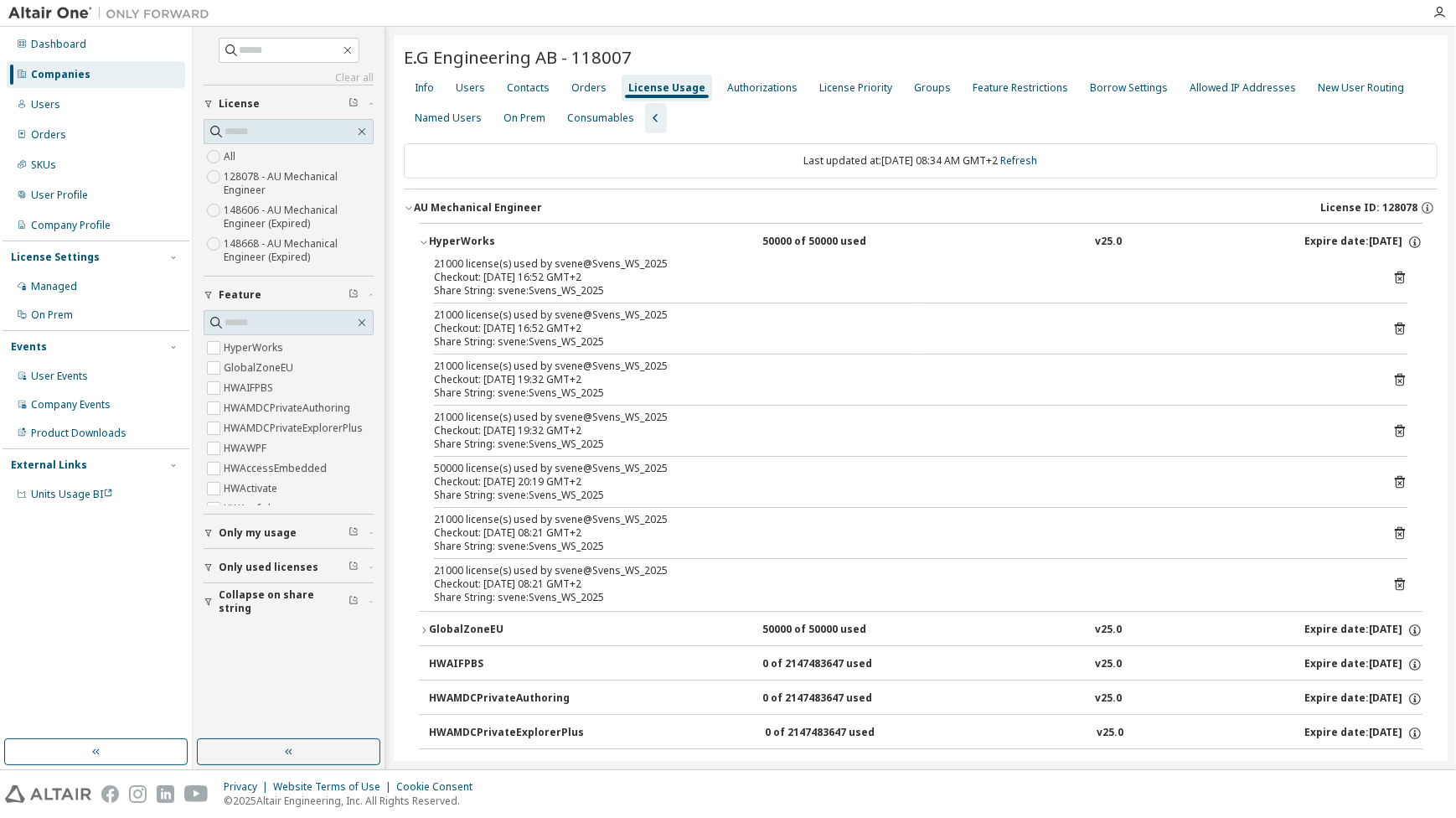
click at [426, 240] on icon "button" at bounding box center [424, 242] width 10 height 10
